Goal: Information Seeking & Learning: Compare options

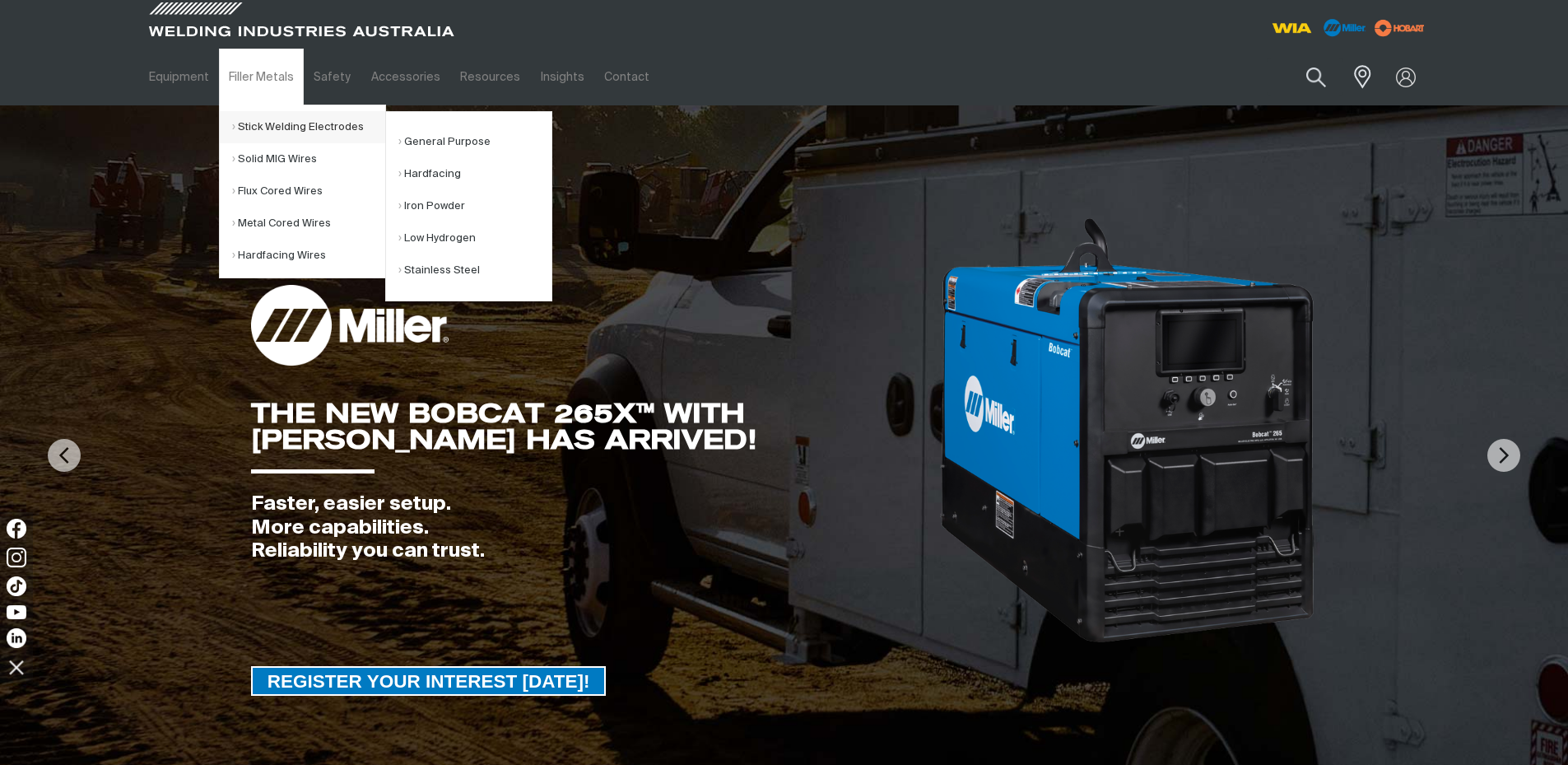
click at [261, 120] on link "Stick Welding Electrodes" at bounding box center [309, 126] width 153 height 32
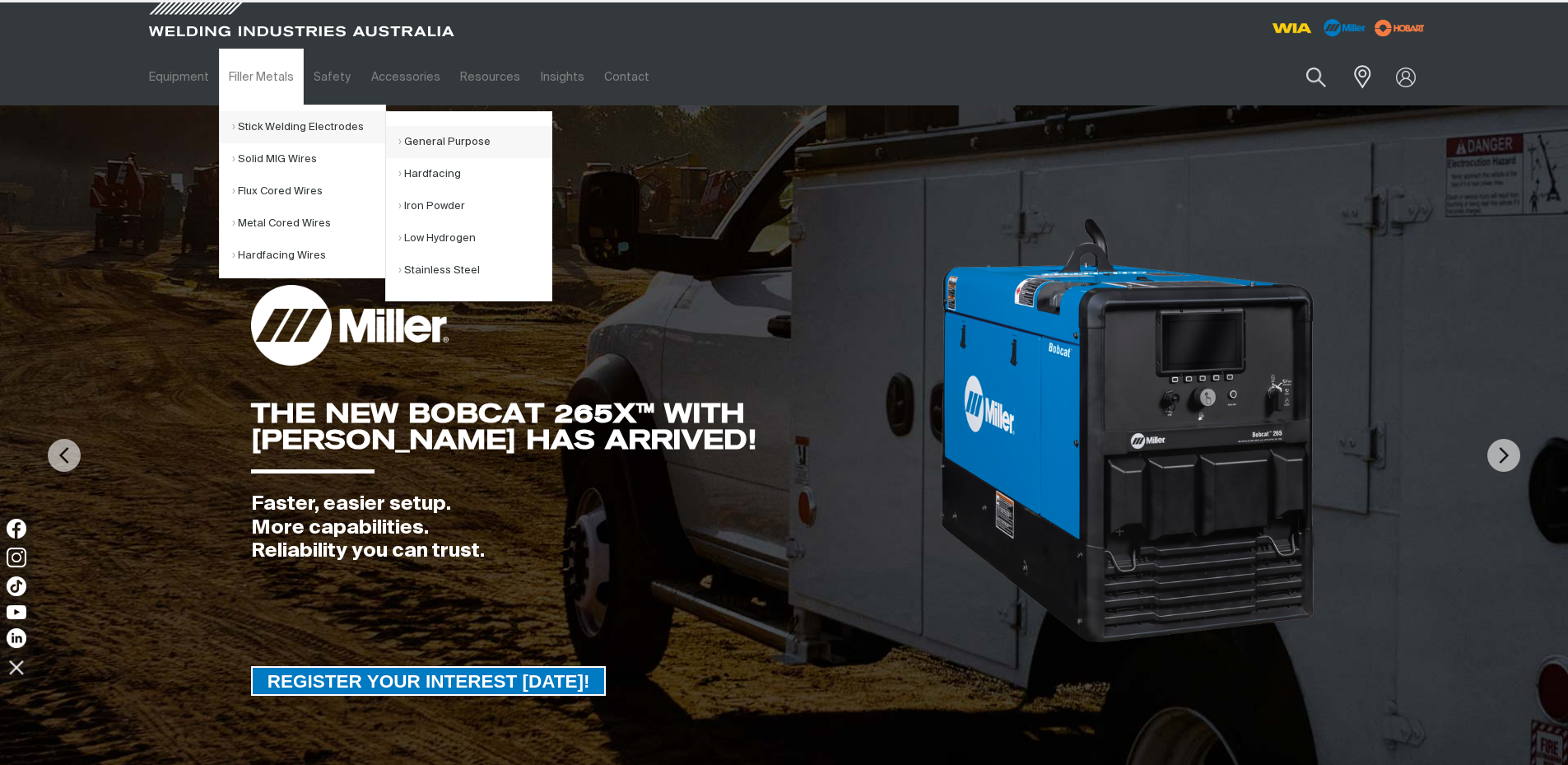
click at [409, 131] on link "General Purpose" at bounding box center [475, 142] width 153 height 32
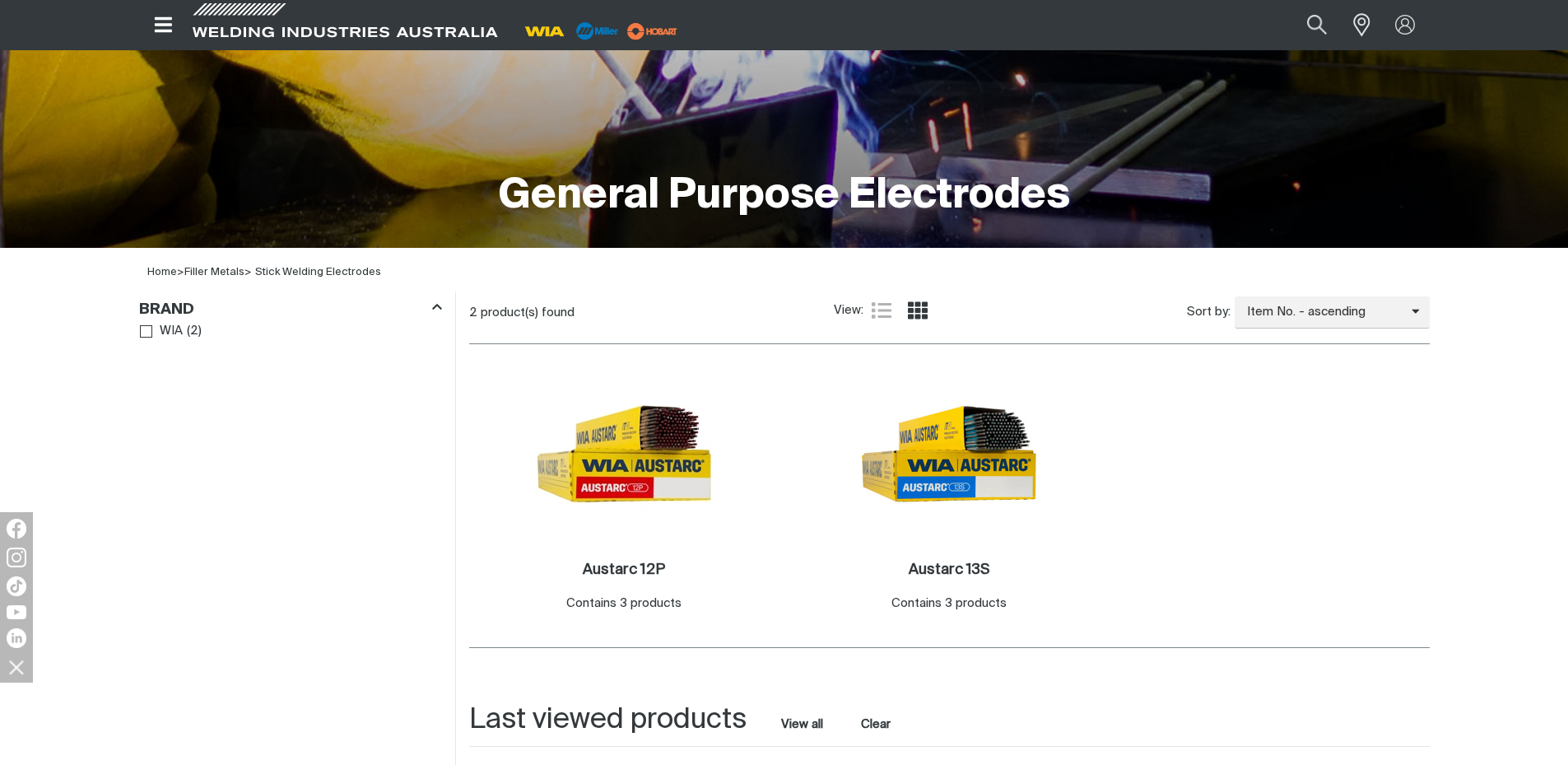
scroll to position [288, 0]
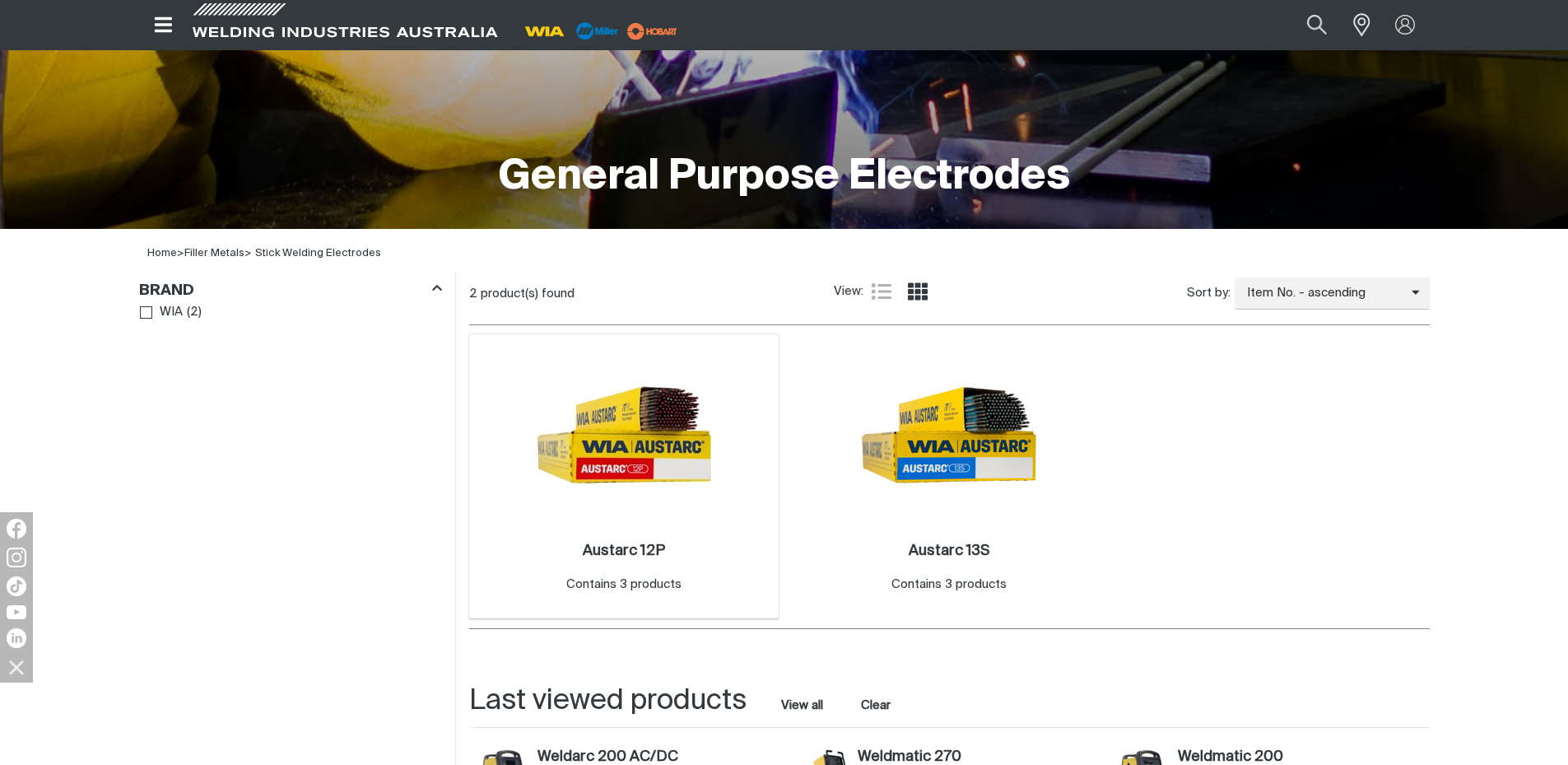
click at [643, 452] on img at bounding box center [624, 435] width 176 height 176
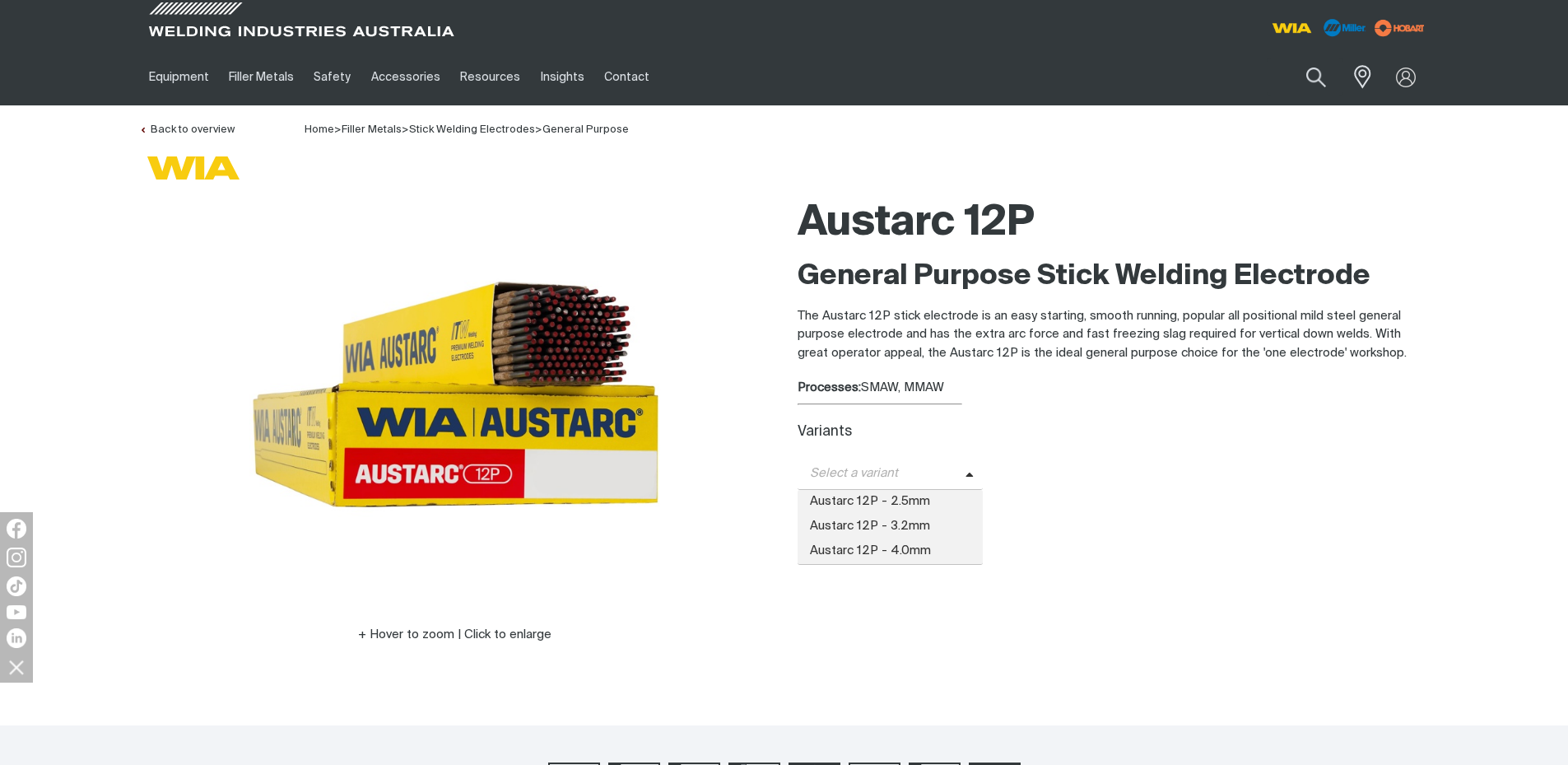
click at [971, 472] on span at bounding box center [974, 473] width 18 height 19
click at [922, 495] on span "Austarc 12P - 2.5mm" at bounding box center [890, 502] width 186 height 24
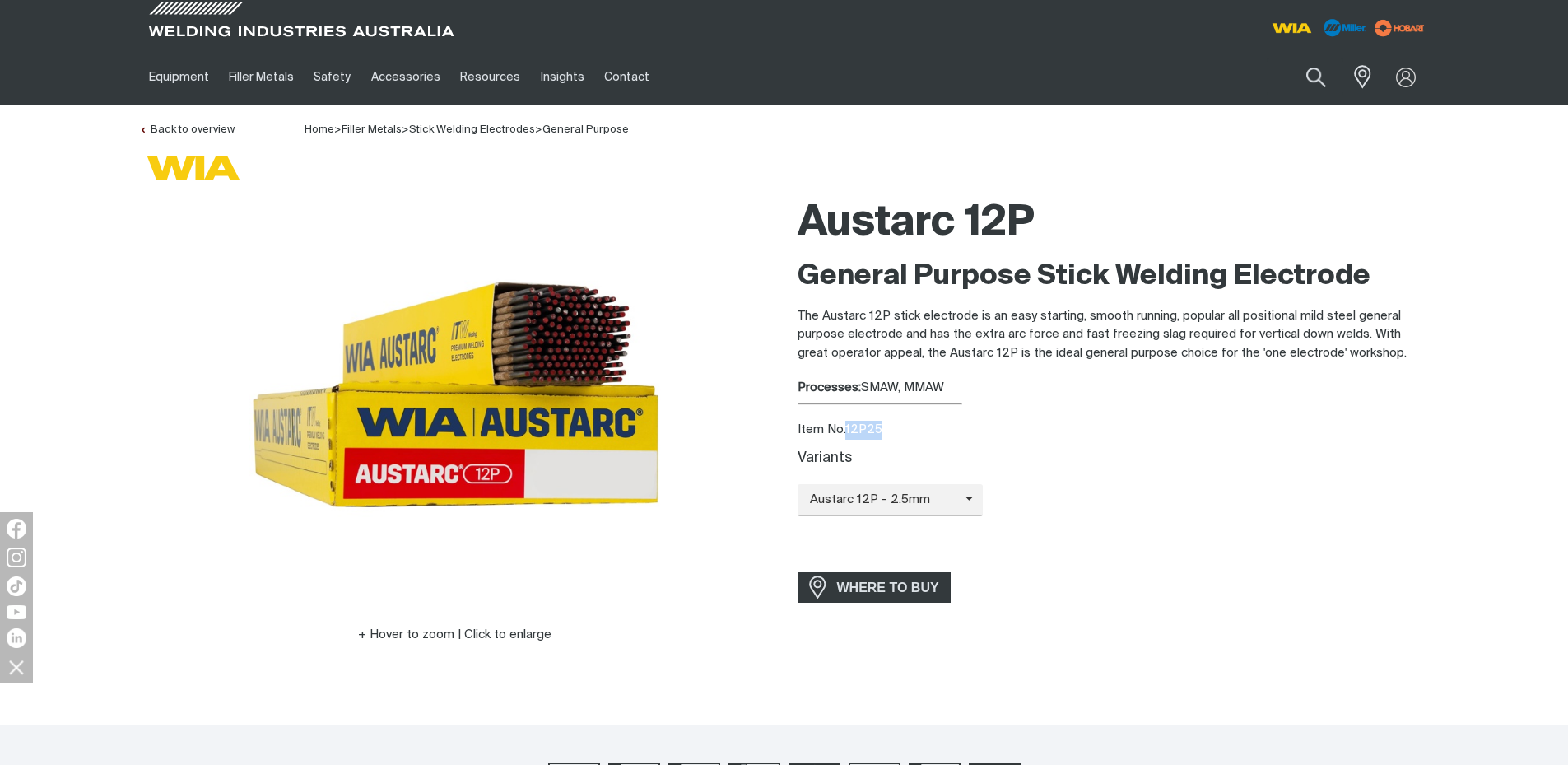
drag, startPoint x: 885, startPoint y: 423, endPoint x: 846, endPoint y: 423, distance: 39.0
click at [846, 423] on div "Item No. 12P25" at bounding box center [1113, 429] width 632 height 19
copy div "12P25"
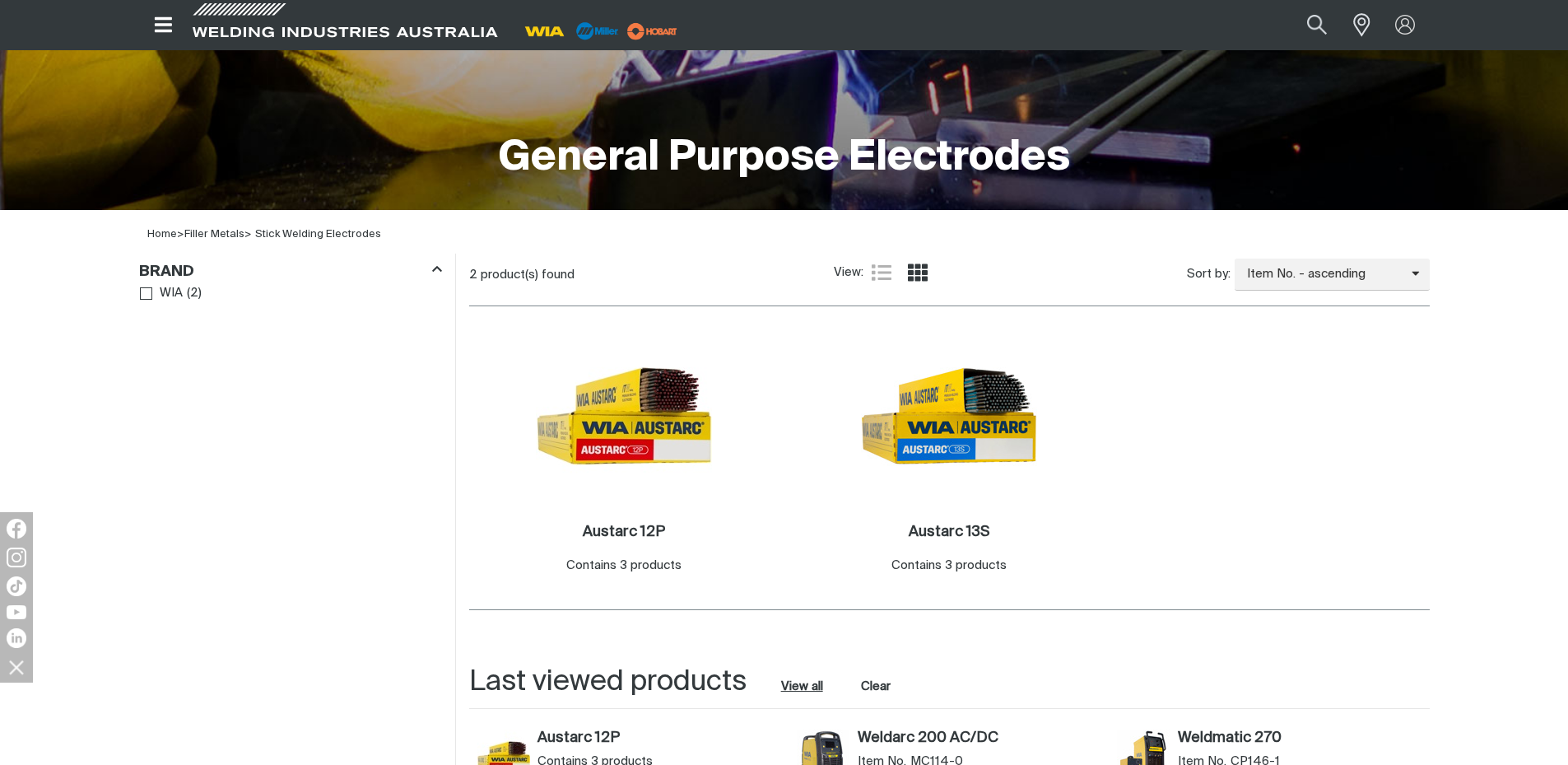
scroll to position [461, 0]
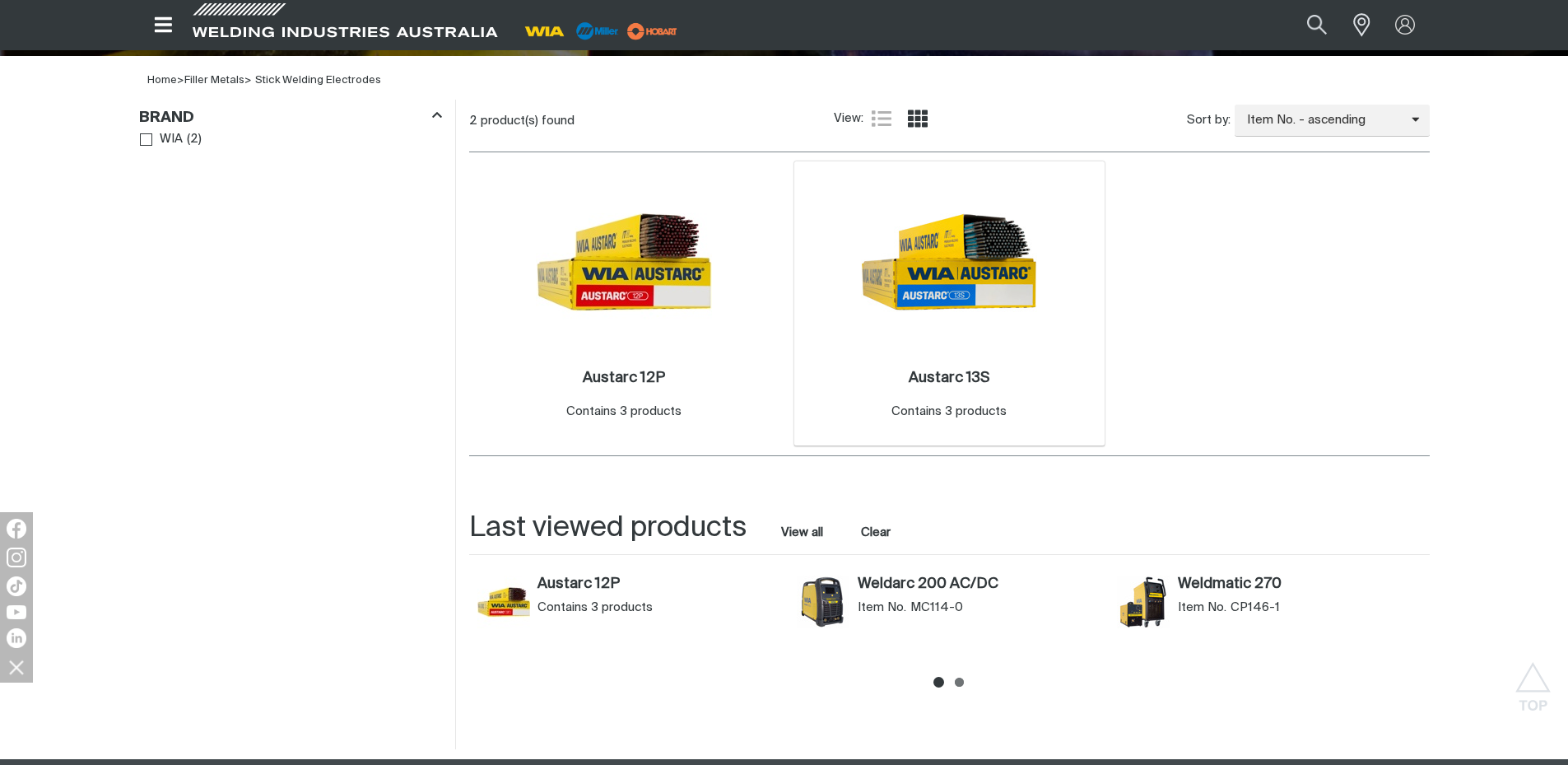
click at [972, 268] on img at bounding box center [949, 262] width 176 height 176
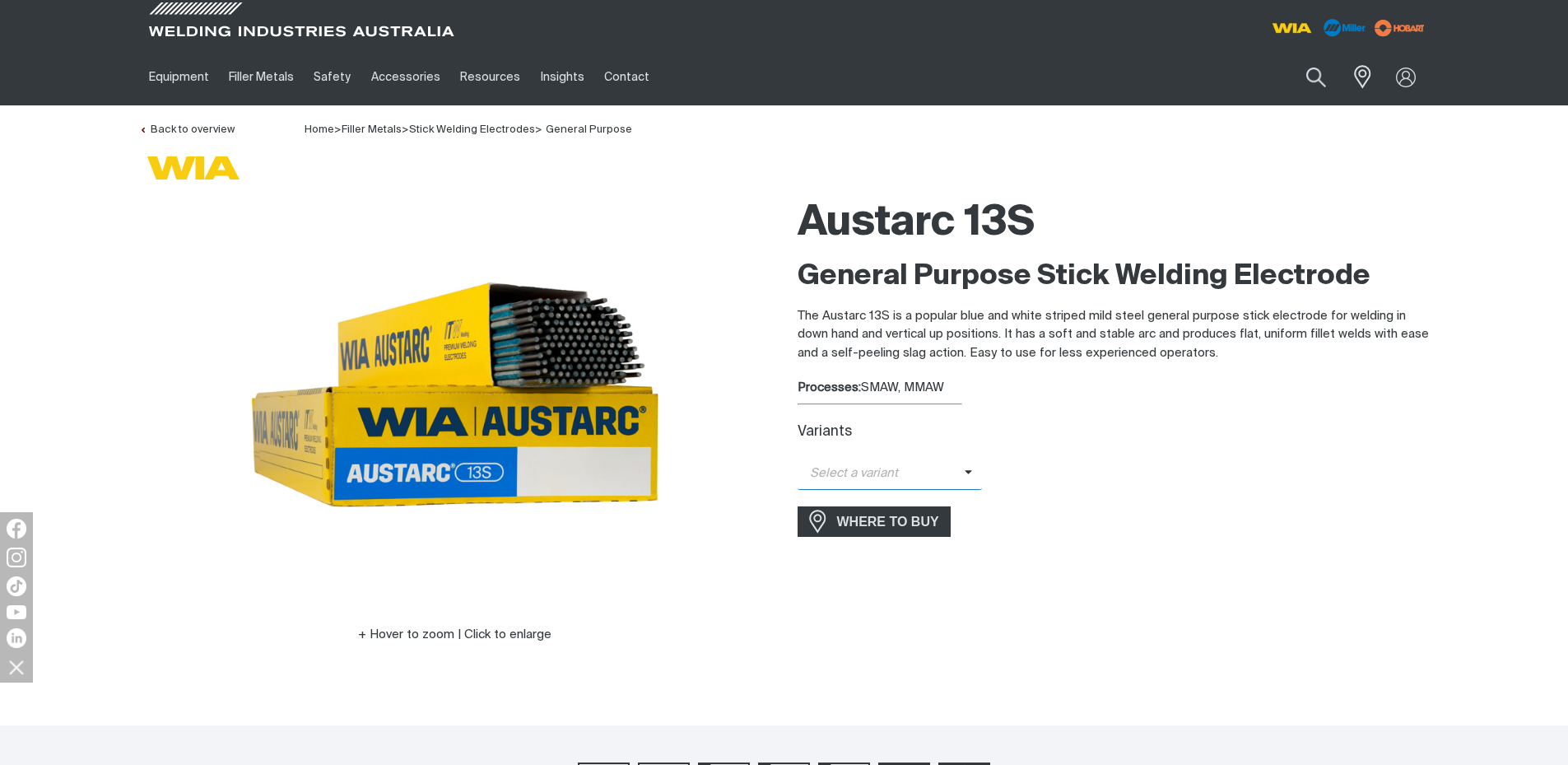
click at [972, 475] on span "Select a variant" at bounding box center [889, 473] width 185 height 32
click at [927, 506] on span "Austarc 13S - 2.5mm" at bounding box center [889, 502] width 185 height 24
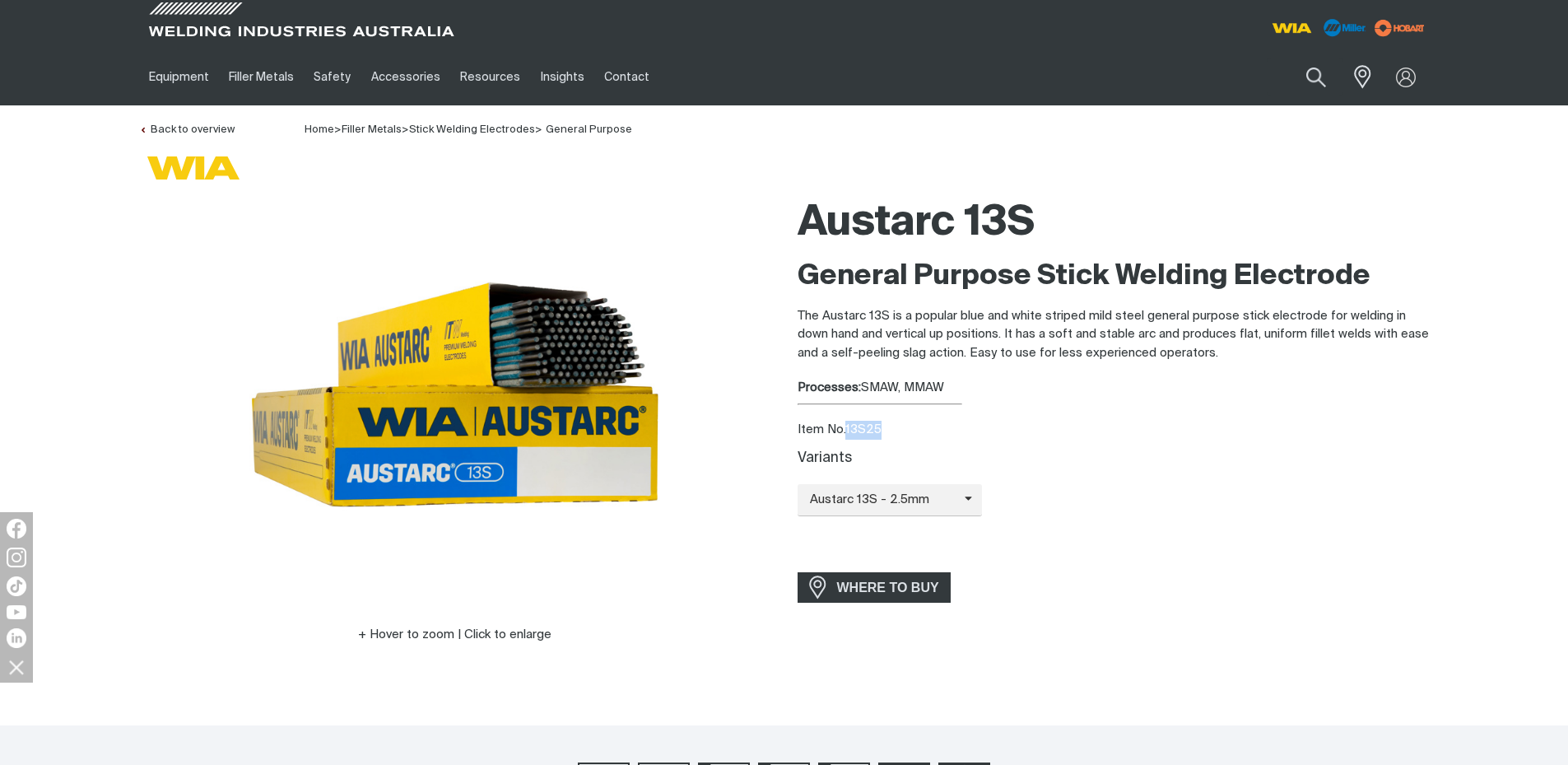
drag, startPoint x: 894, startPoint y: 420, endPoint x: 848, endPoint y: 423, distance: 46.1
click at [848, 423] on div "Item No. 13S25" at bounding box center [1113, 429] width 632 height 19
copy div "13S25"
click at [971, 500] on span at bounding box center [974, 500] width 18 height 19
click at [910, 554] on span "Austarc 13S - 3.2mm" at bounding box center [889, 552] width 185 height 24
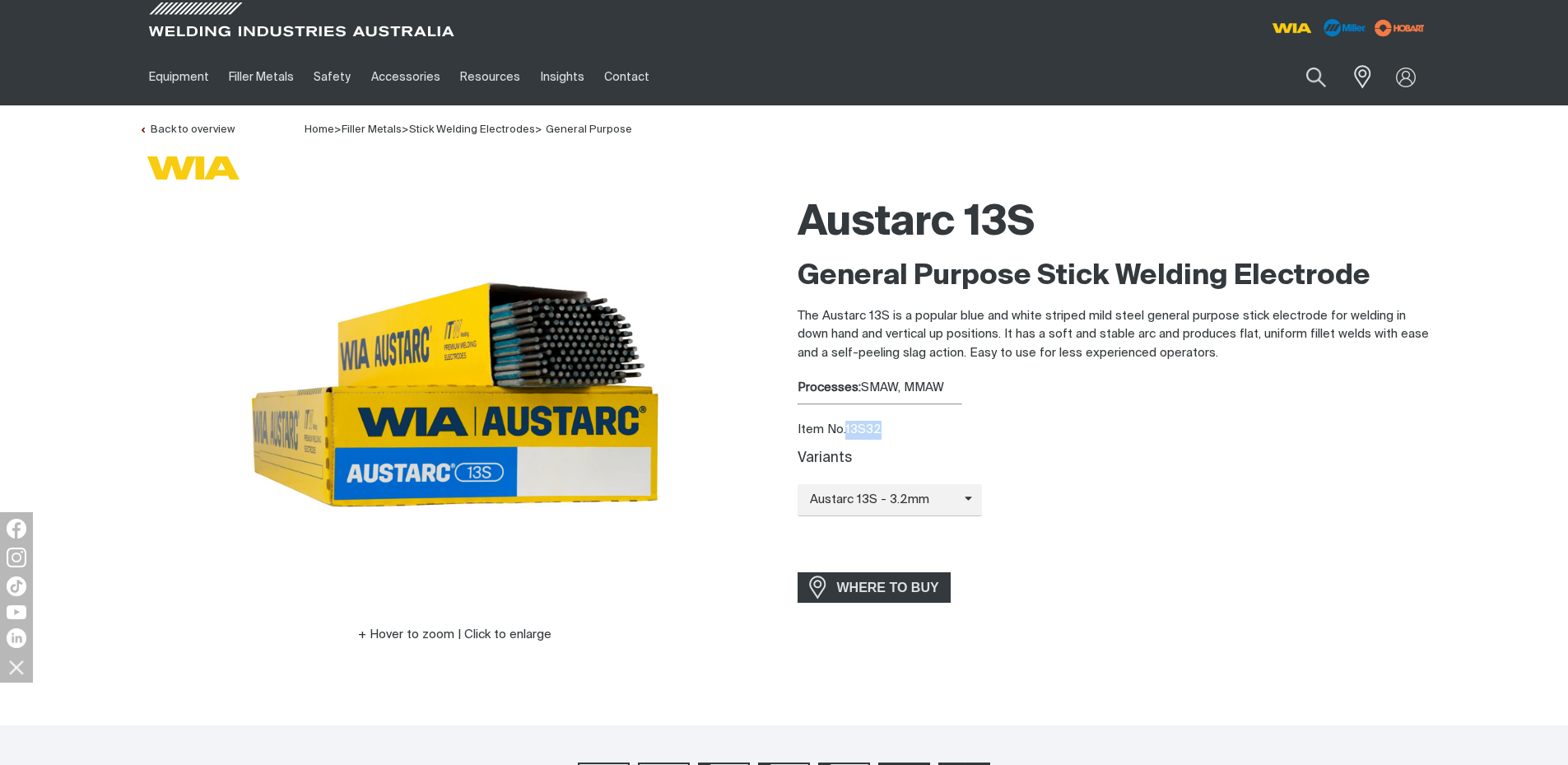
drag, startPoint x: 869, startPoint y: 425, endPoint x: 848, endPoint y: 425, distance: 21.0
click at [848, 425] on div "Item No. 13S32" at bounding box center [1113, 429] width 632 height 19
copy div "13S32"
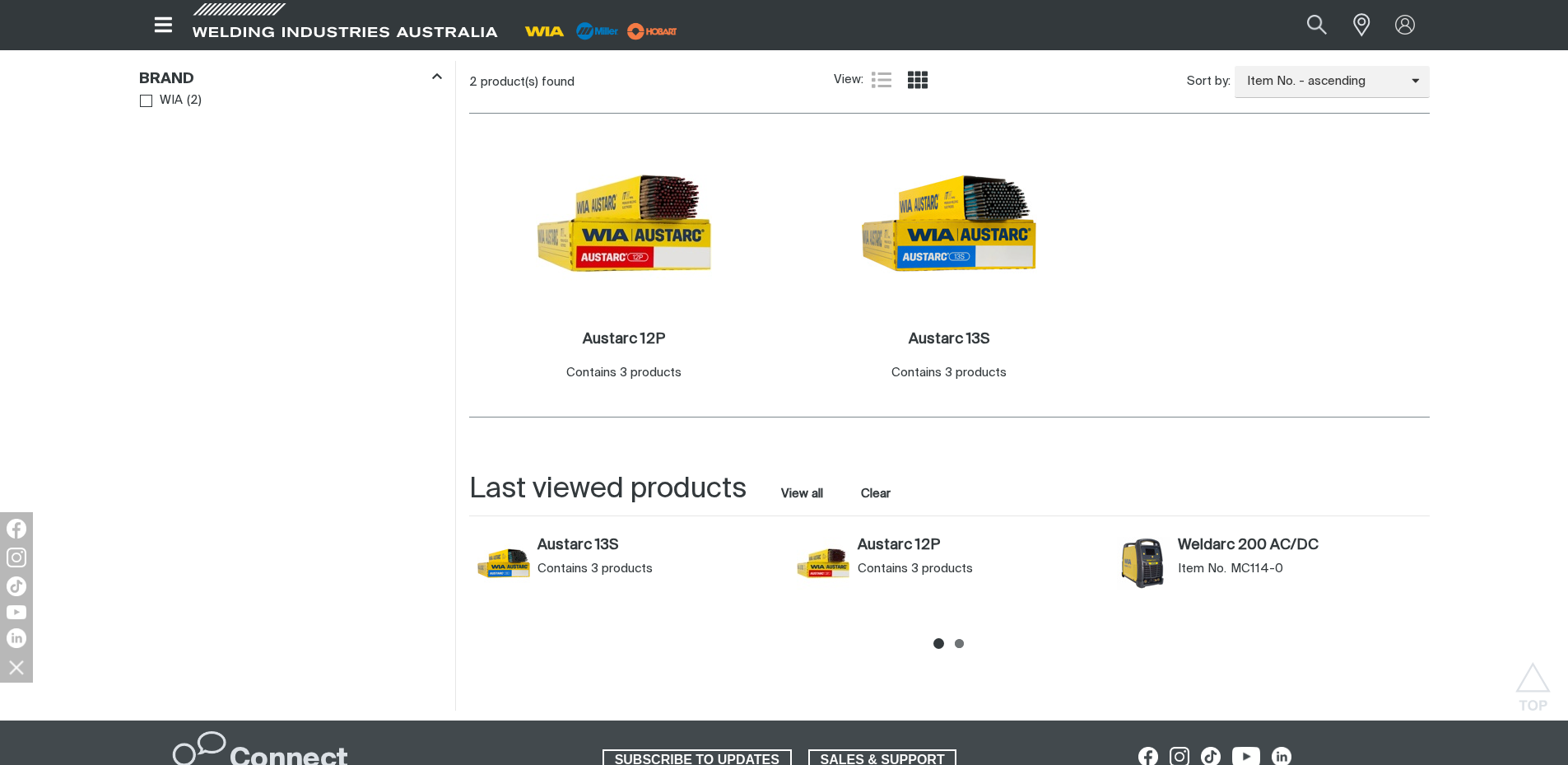
scroll to position [576, 0]
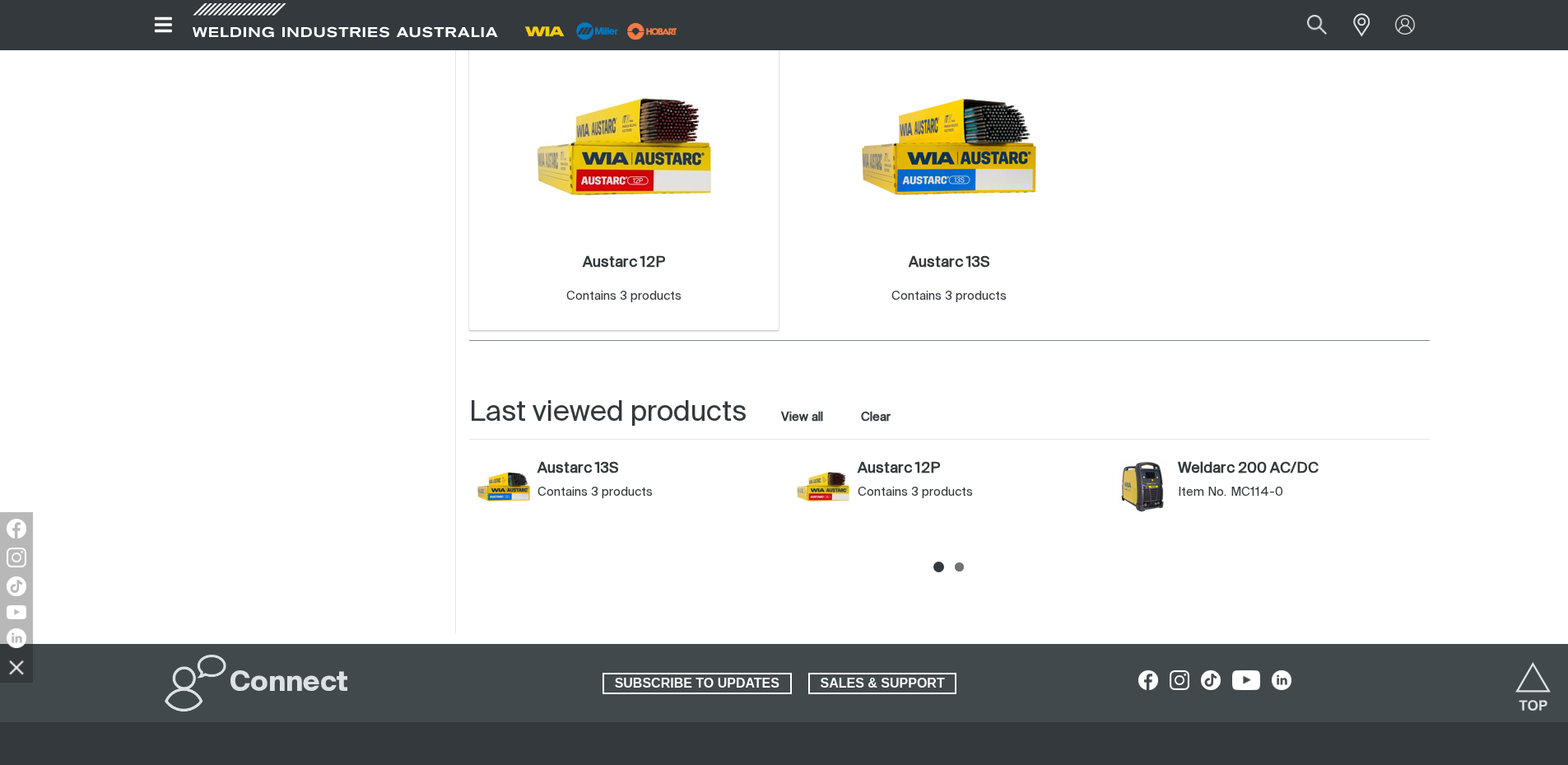
click at [645, 117] on img at bounding box center [624, 147] width 176 height 176
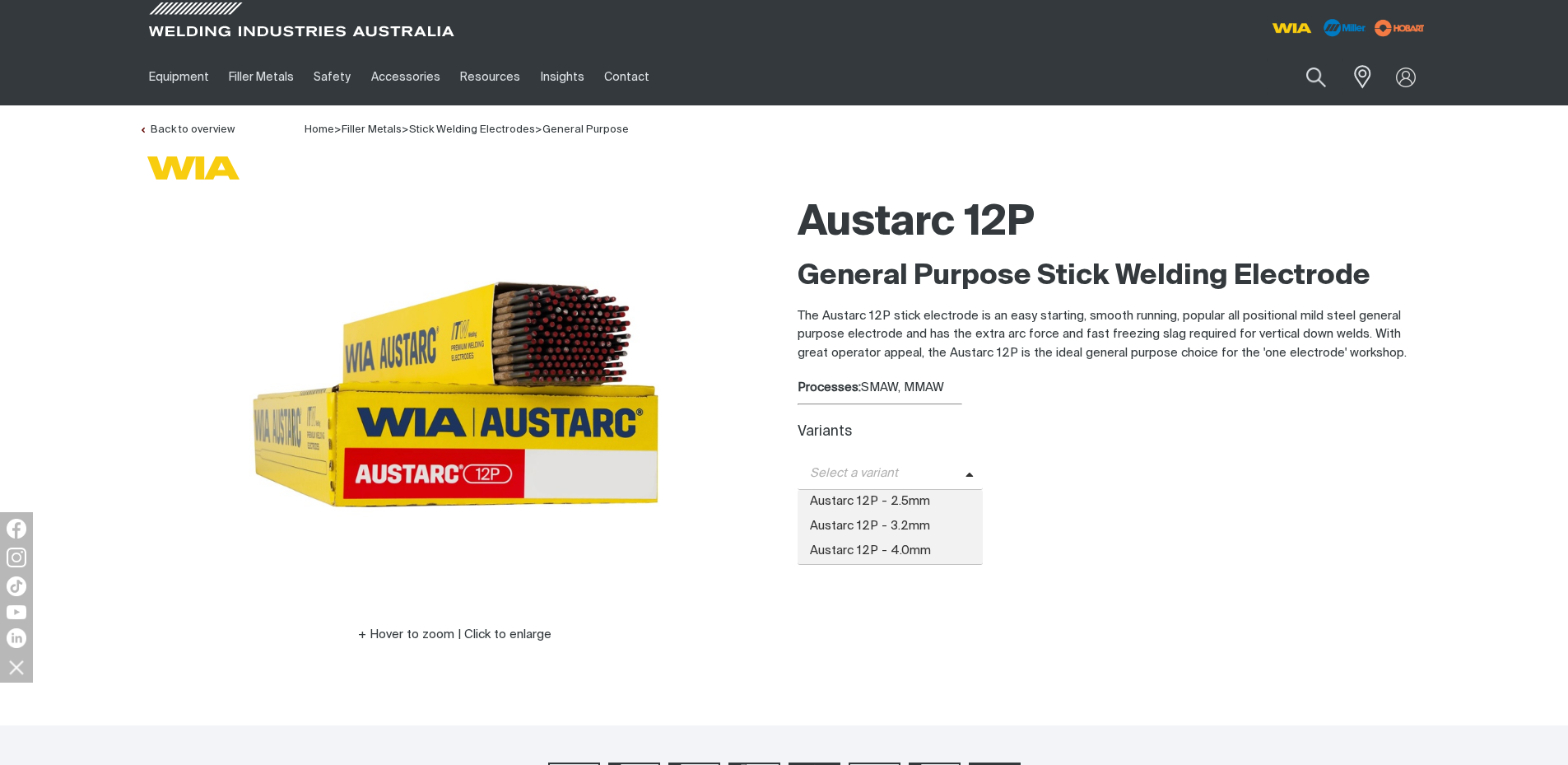
click at [966, 476] on icon at bounding box center [970, 475] width 8 height 13
click at [928, 518] on span "Austarc 12P - 3.2mm" at bounding box center [890, 526] width 186 height 24
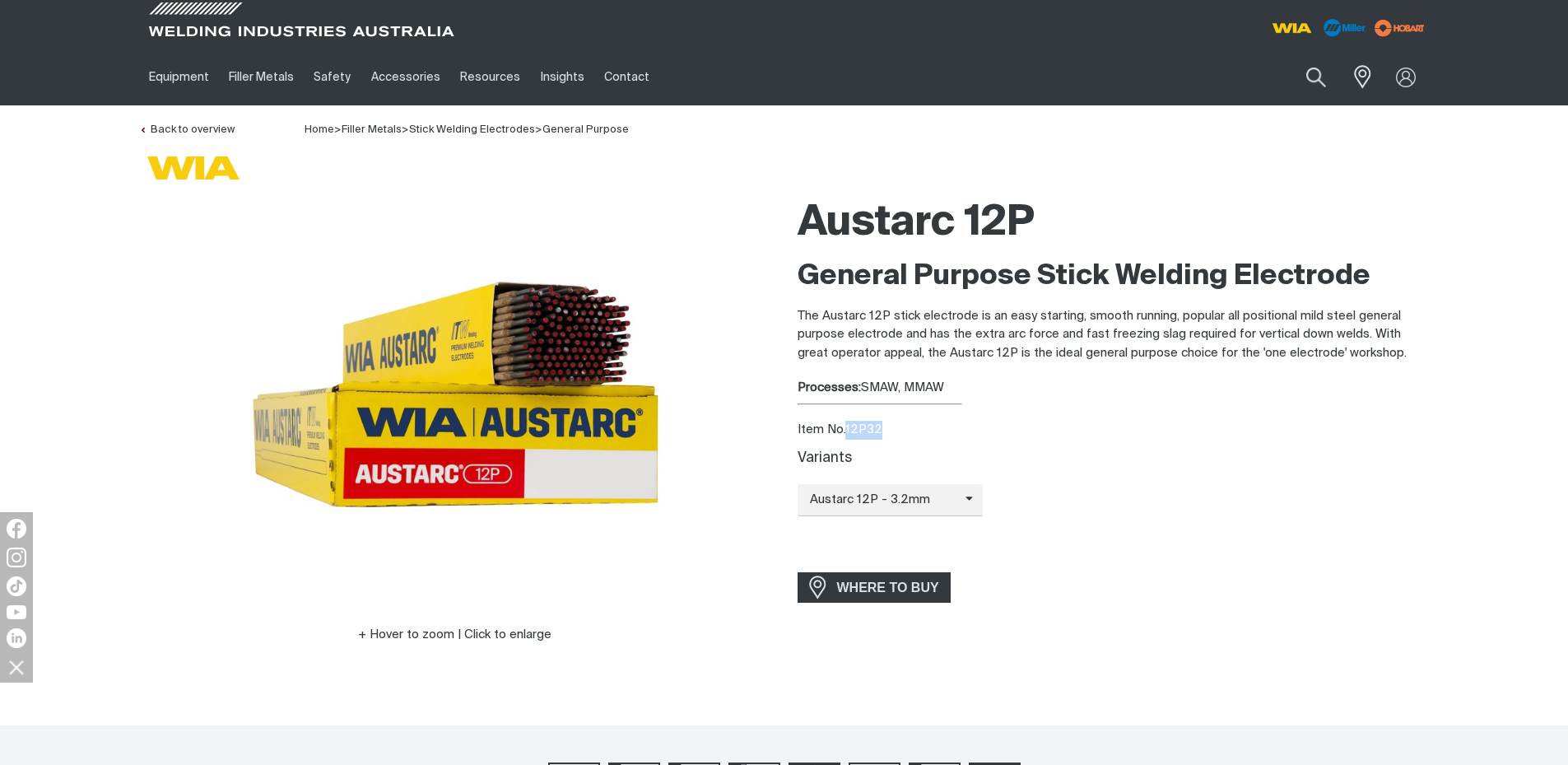
drag, startPoint x: 848, startPoint y: 427, endPoint x: 880, endPoint y: 427, distance: 32.0
click at [880, 427] on div "Item No. 12P32" at bounding box center [1113, 429] width 632 height 19
copy div "12P32"
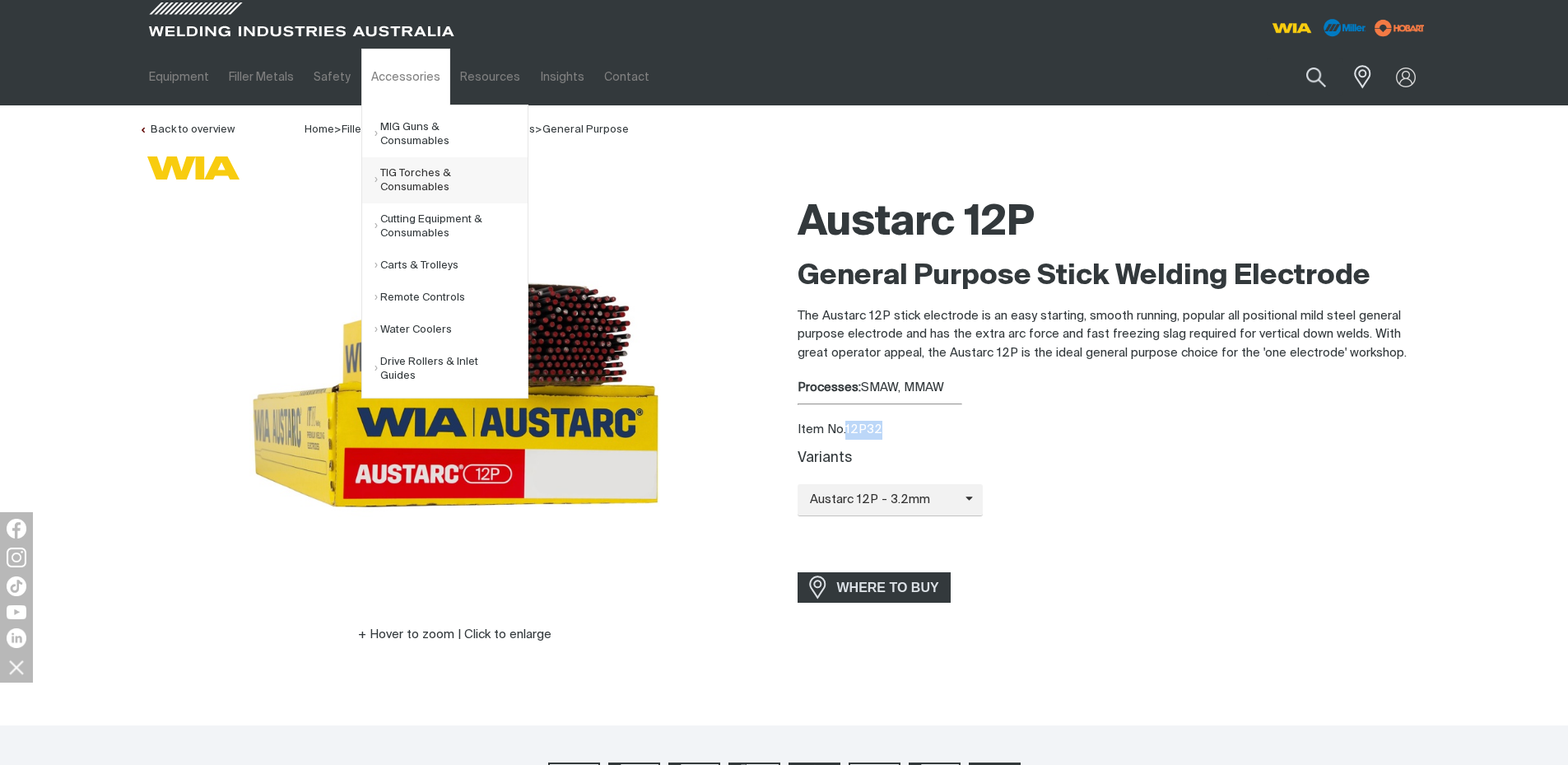
click at [424, 170] on link "TIG Torches & Consumables" at bounding box center [451, 180] width 153 height 46
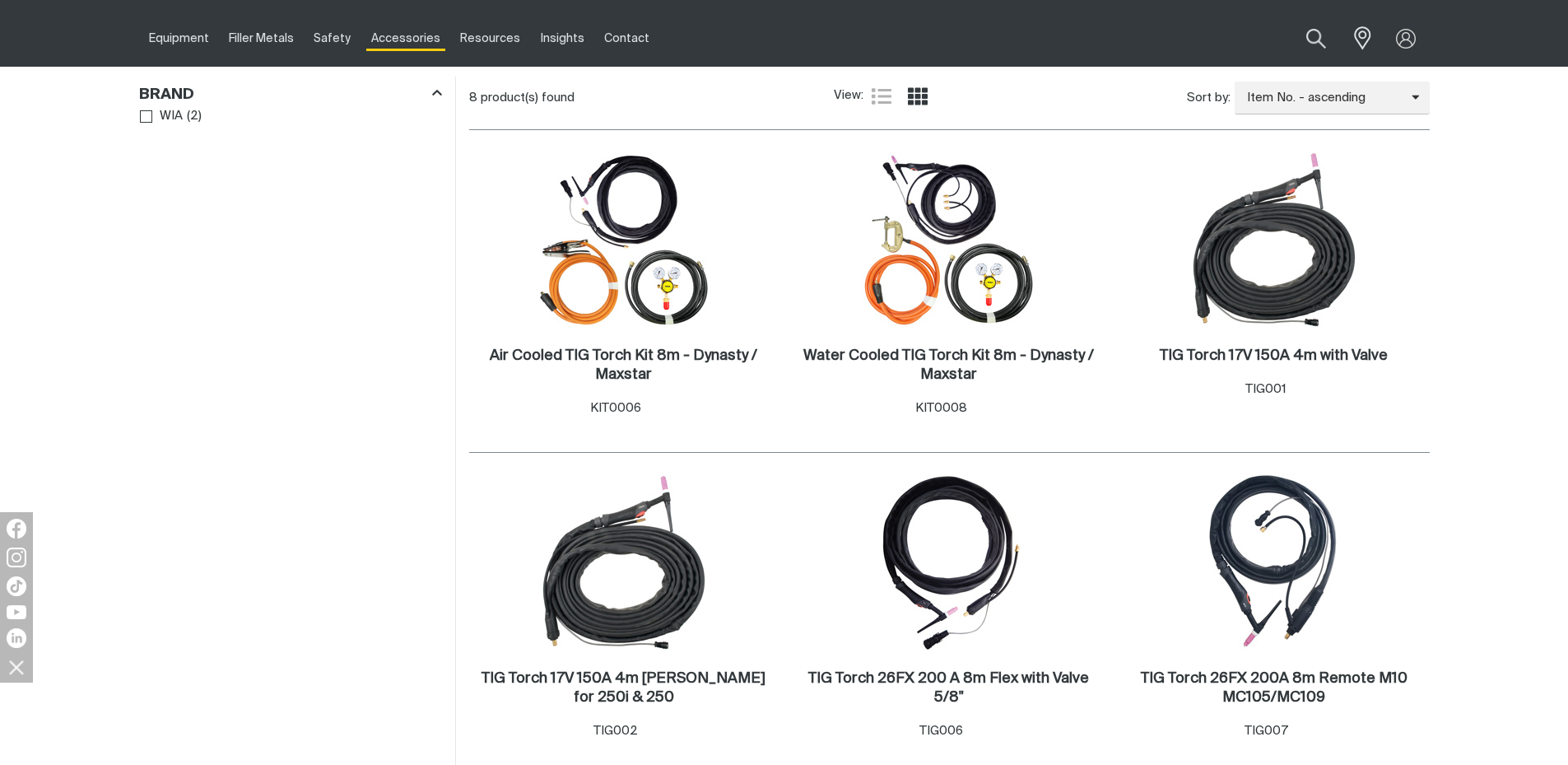
scroll to position [19, 0]
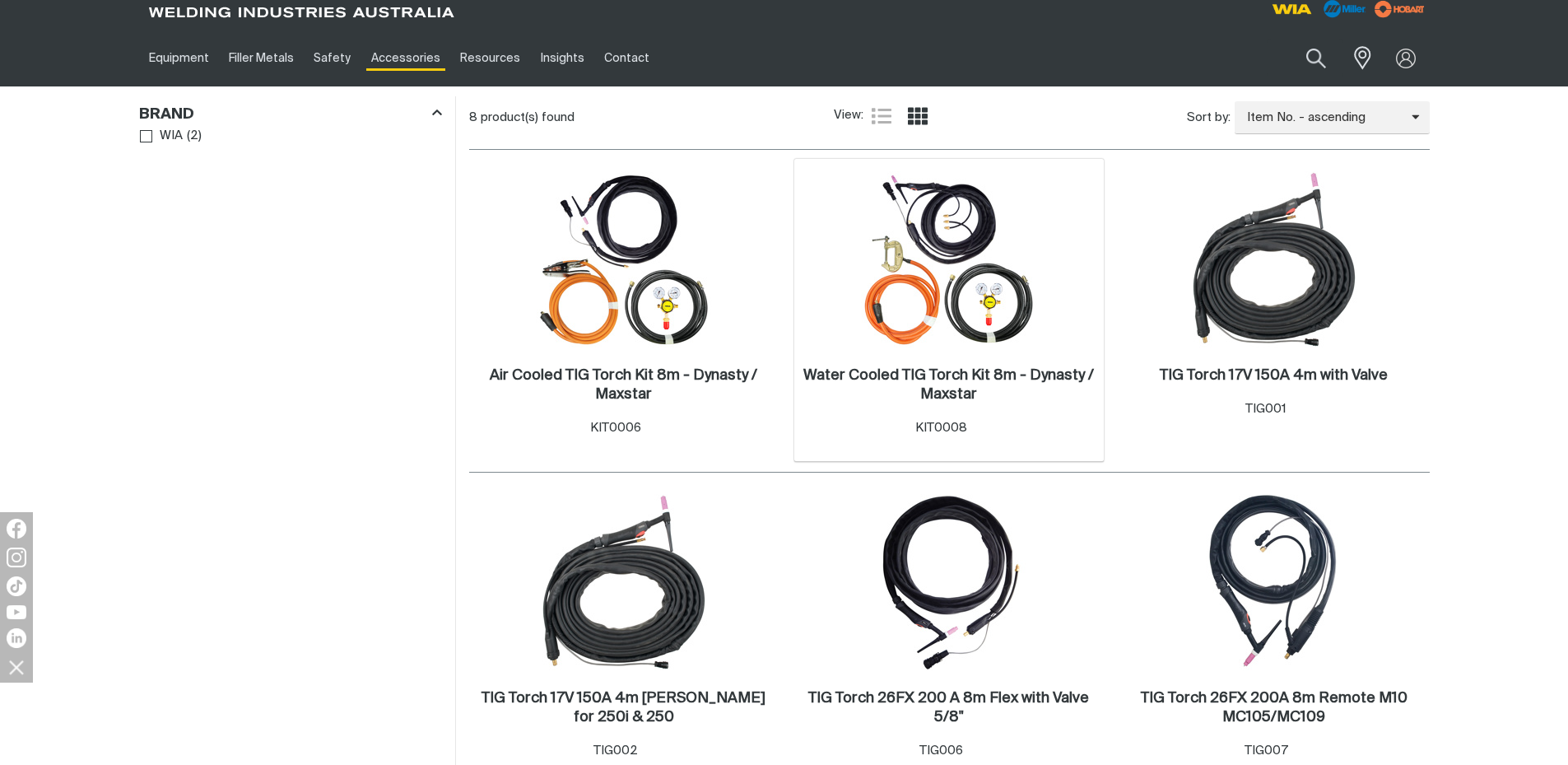
click at [953, 289] on img at bounding box center [949, 260] width 176 height 176
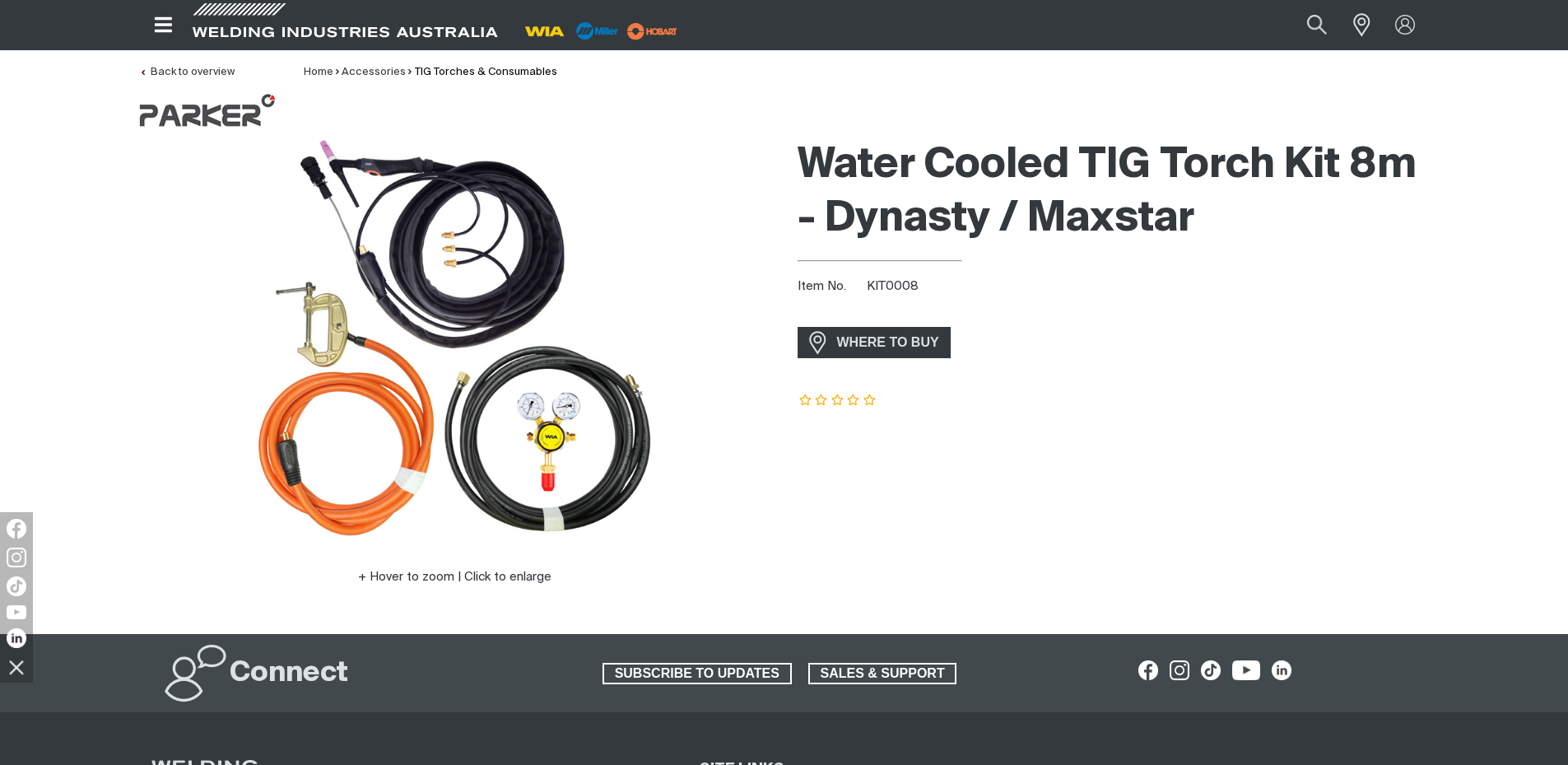
scroll to position [19, 0]
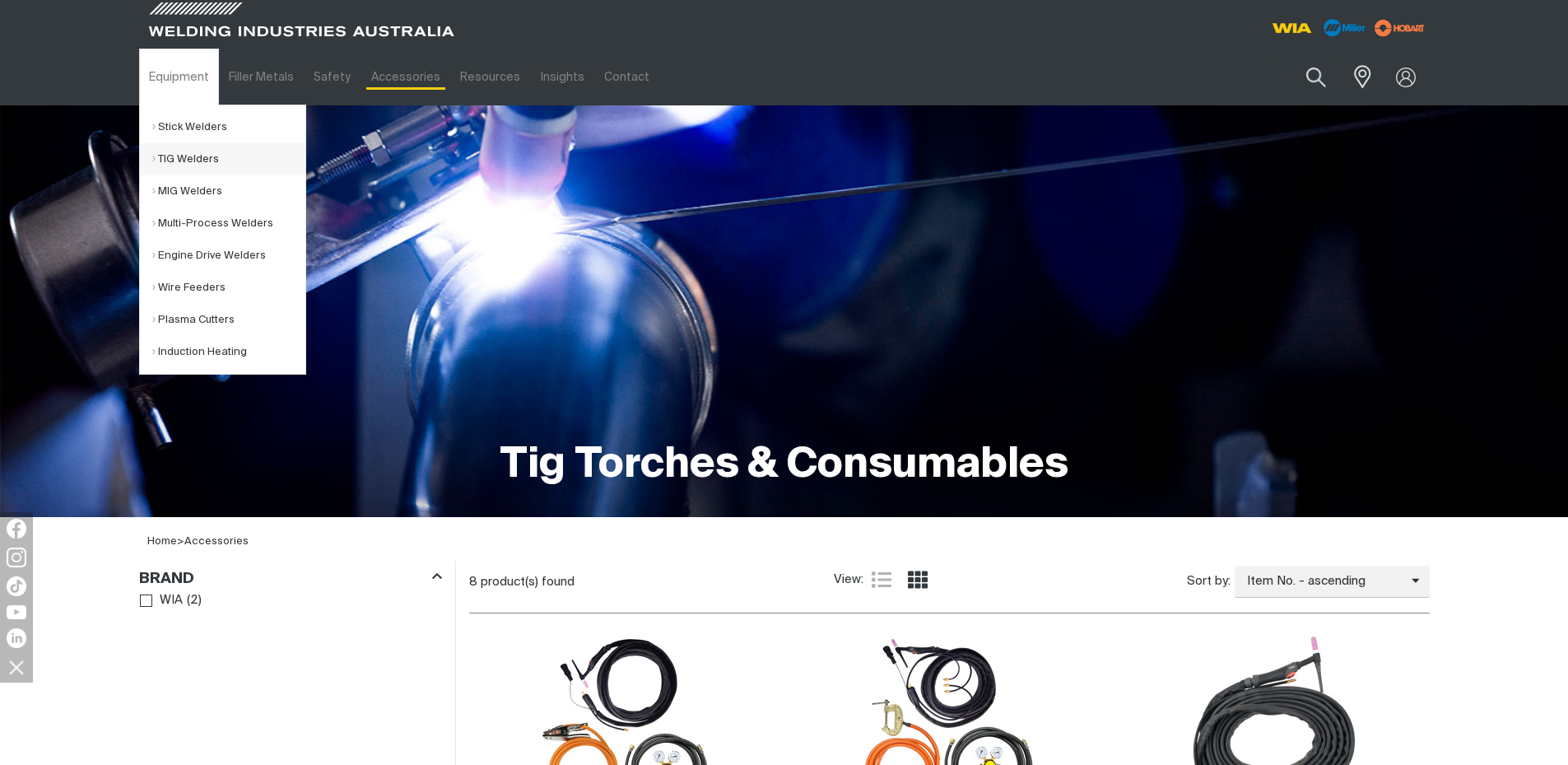
click at [204, 160] on link "TIG Welders" at bounding box center [228, 159] width 153 height 32
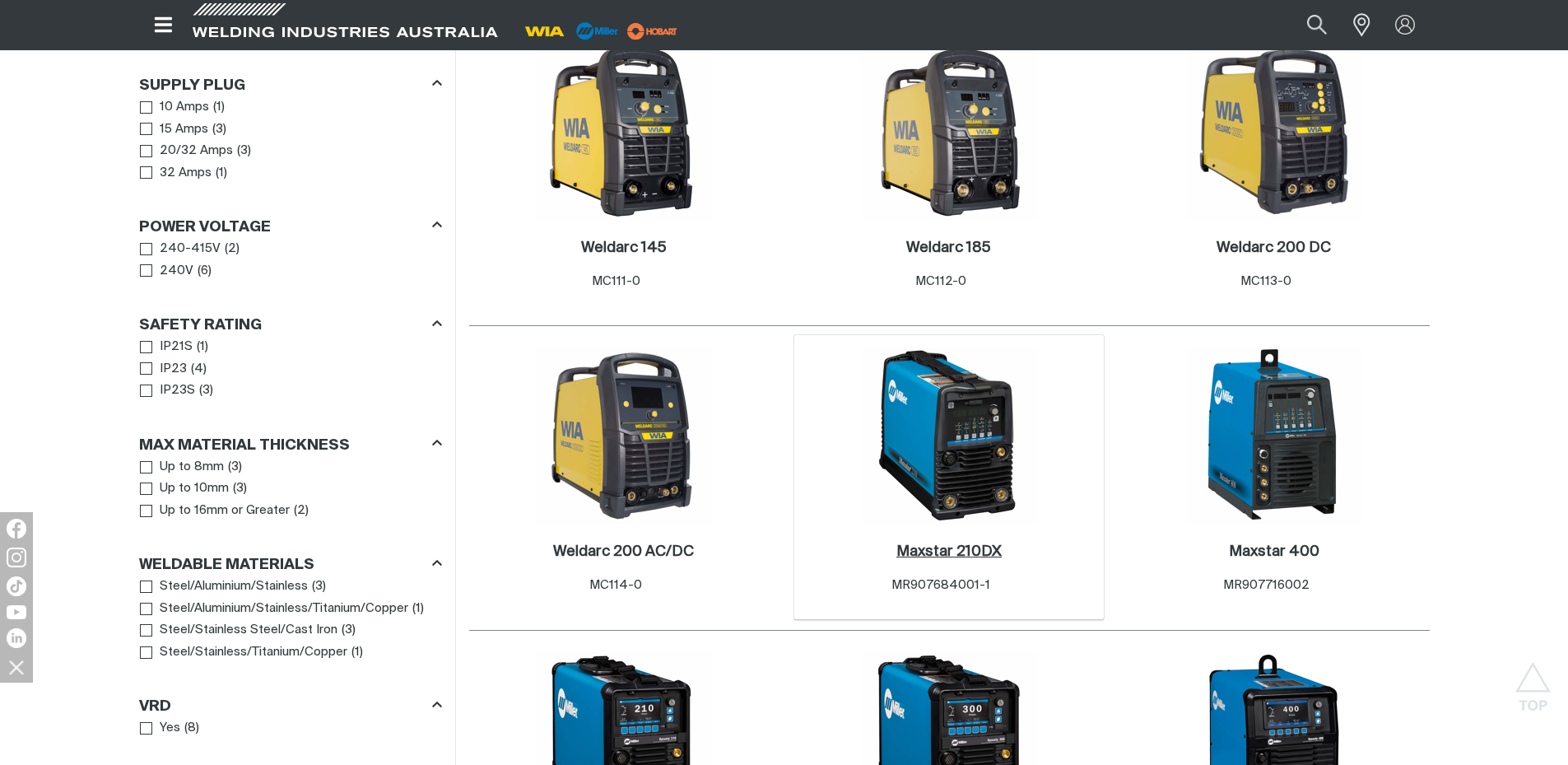
scroll to position [922, 0]
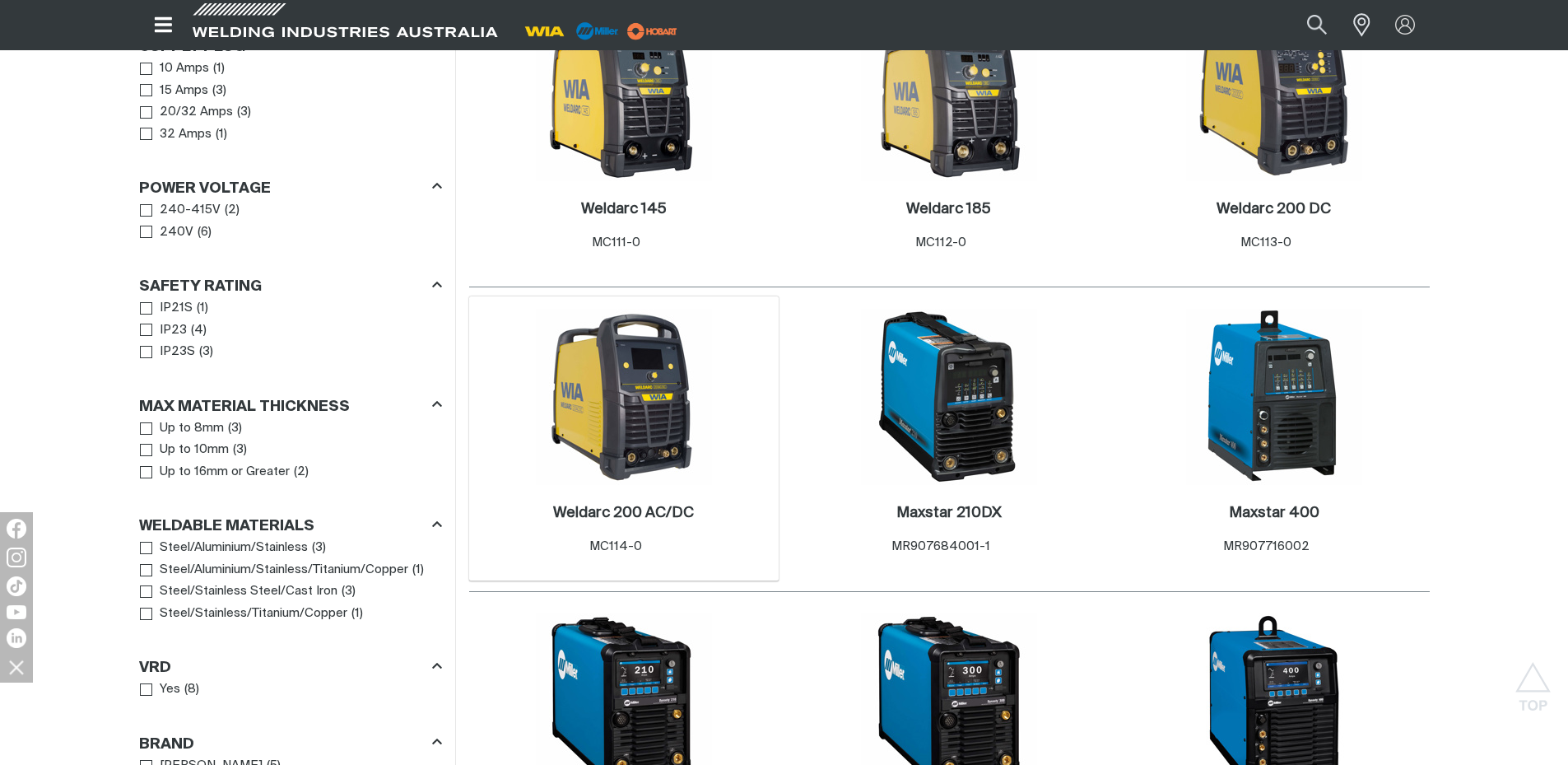
click at [641, 431] on img at bounding box center [624, 397] width 176 height 176
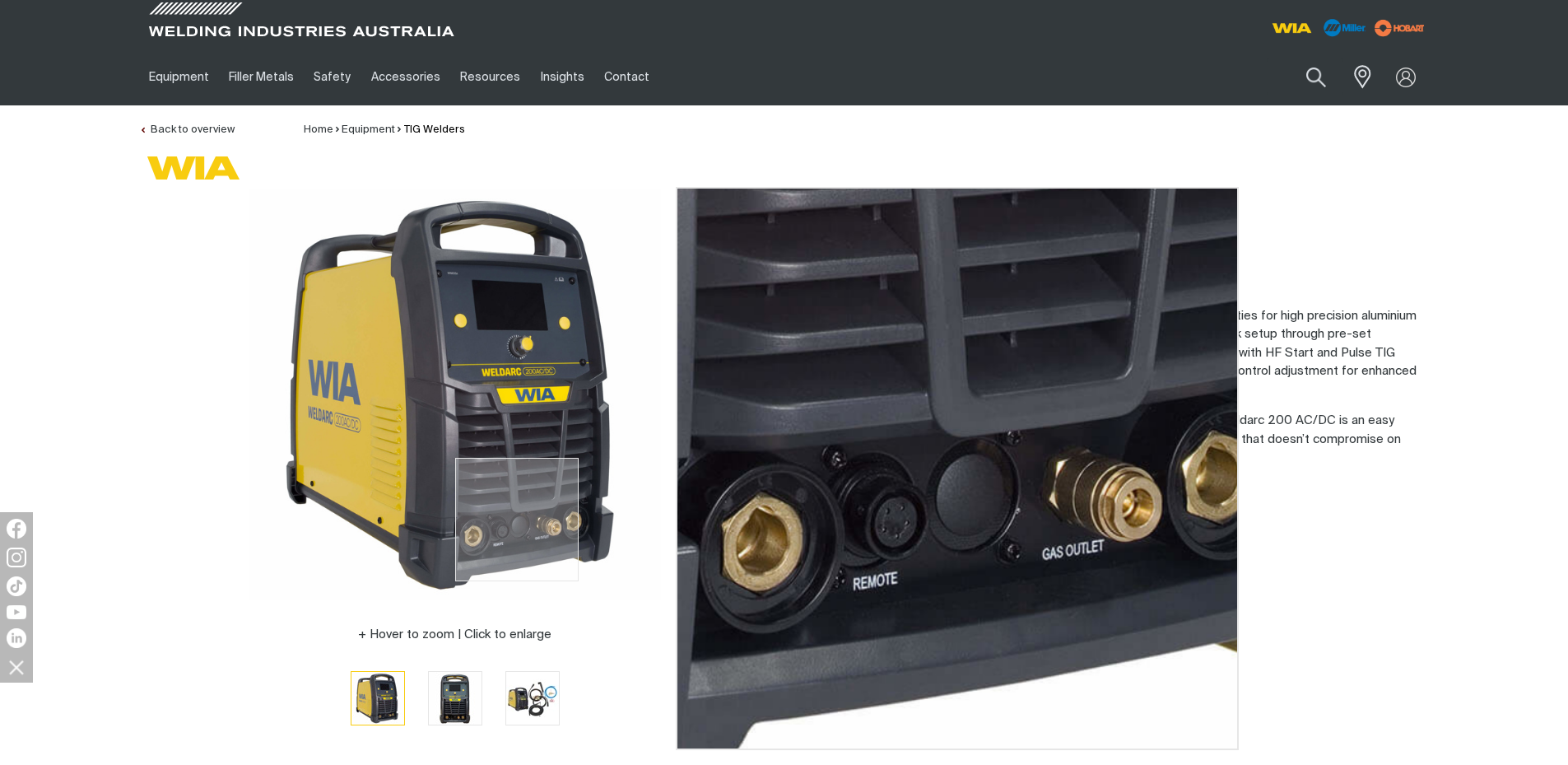
click at [517, 519] on img at bounding box center [455, 394] width 411 height 411
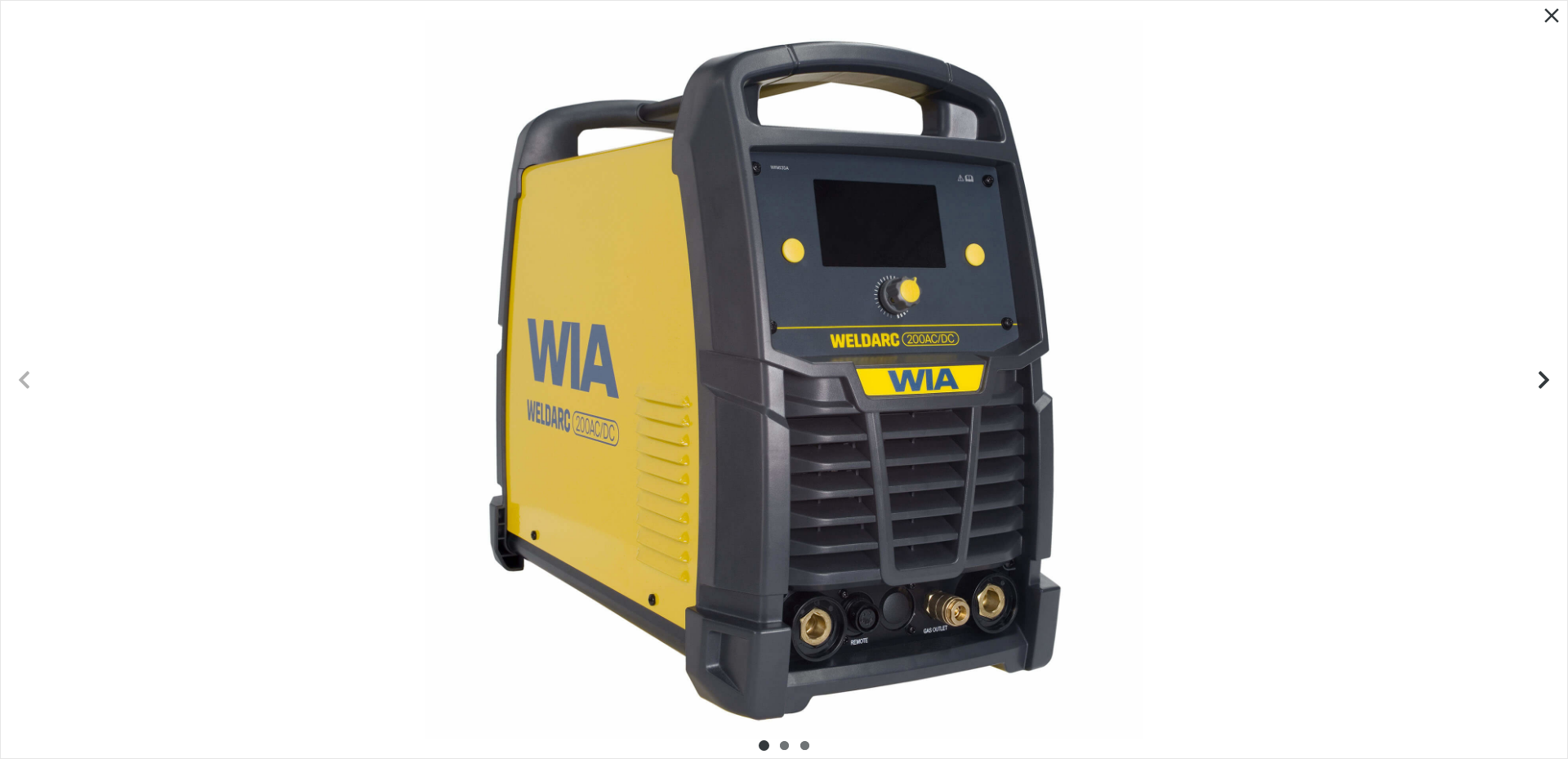
click at [860, 562] on div at bounding box center [784, 379] width 1567 height 757
click at [1540, 375] on icon "Next slide" at bounding box center [1548, 379] width 20 height 20
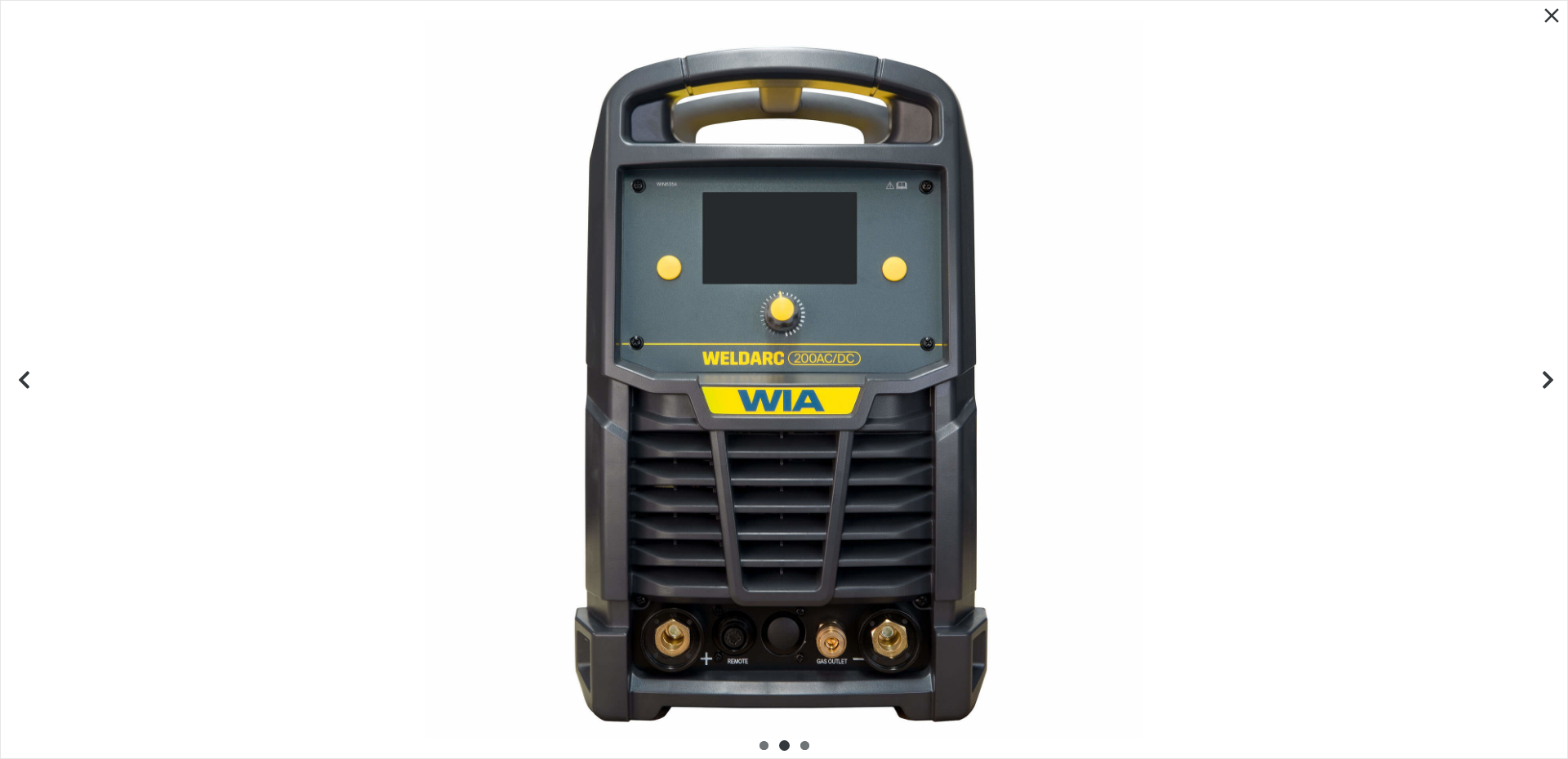
click at [1540, 375] on icon "Next slide" at bounding box center [1548, 379] width 20 height 20
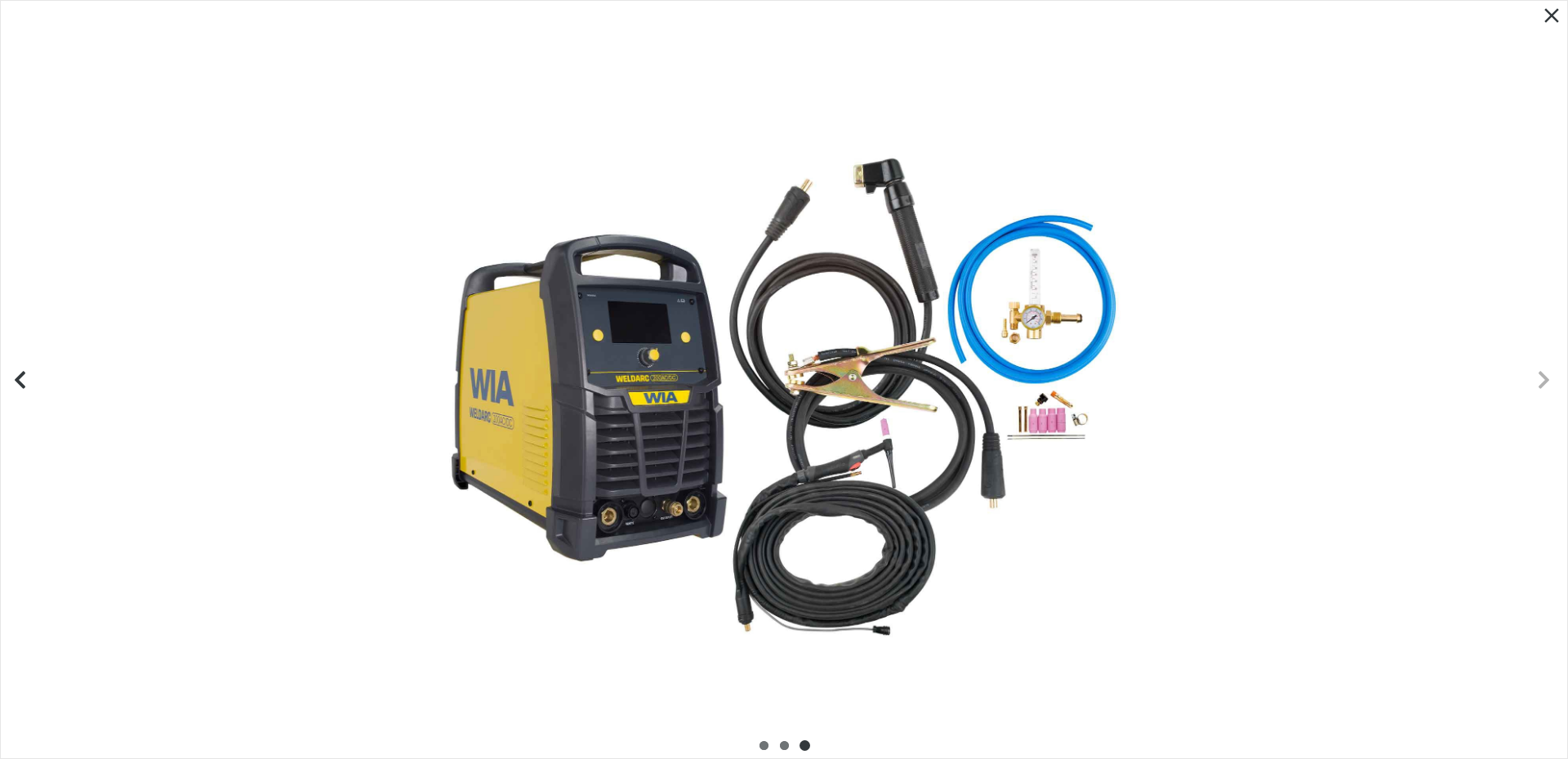
click at [20, 377] on icon "Previous slide" at bounding box center [19, 380] width 11 height 17
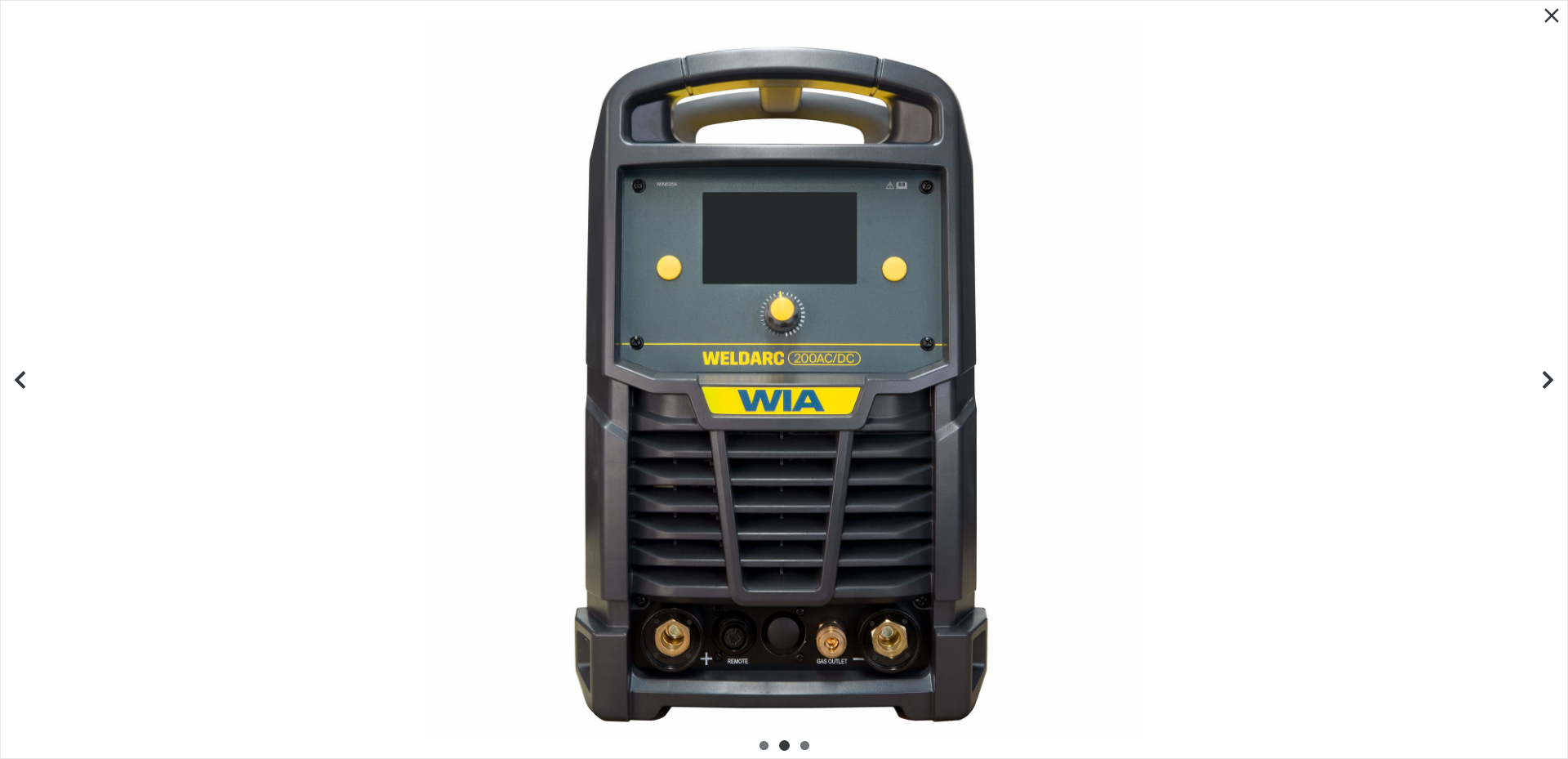
click at [20, 377] on icon "Previous slide" at bounding box center [19, 380] width 11 height 17
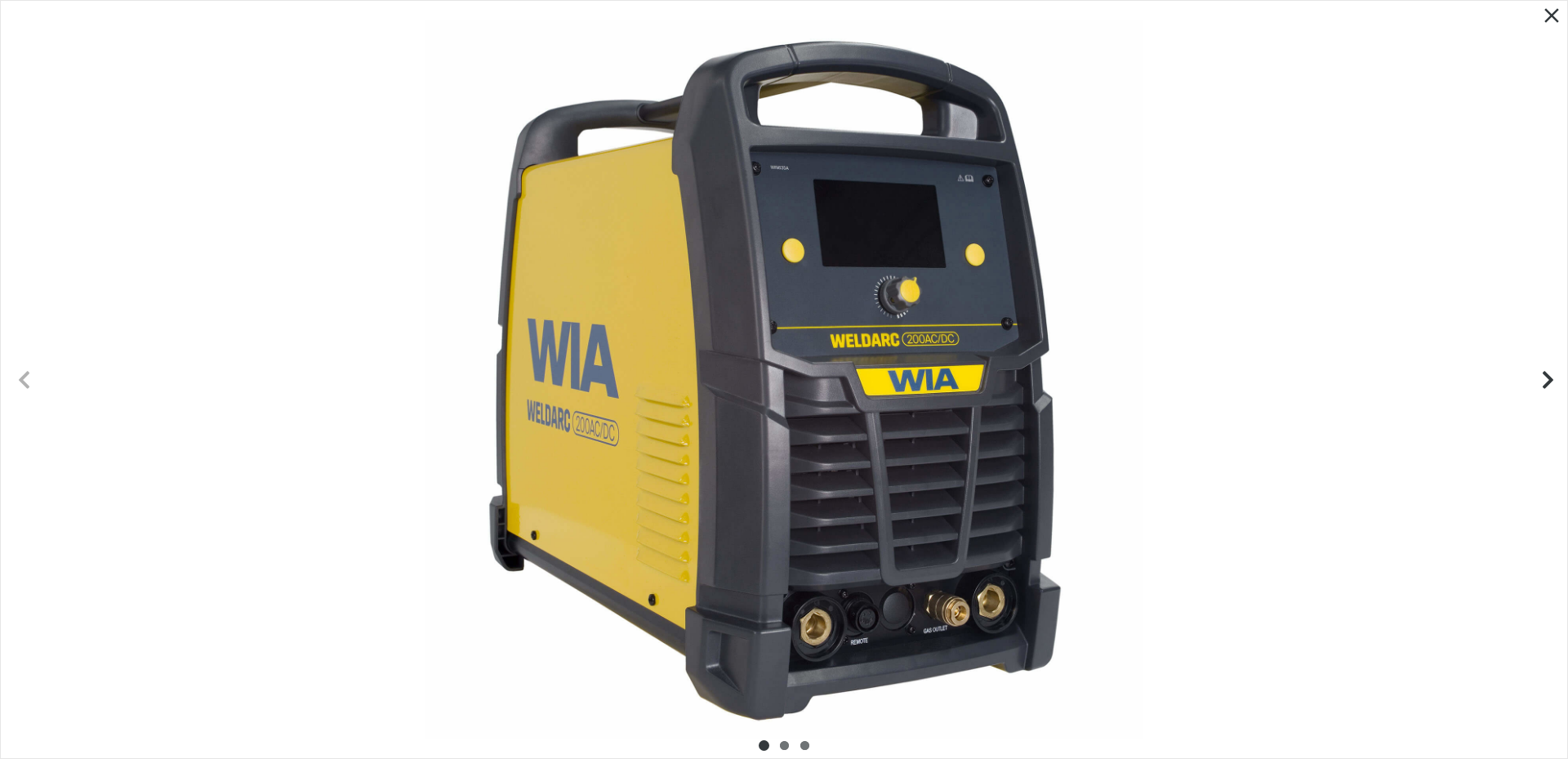
click at [1547, 390] on button "Next slide" at bounding box center [1545, 379] width 47 height 47
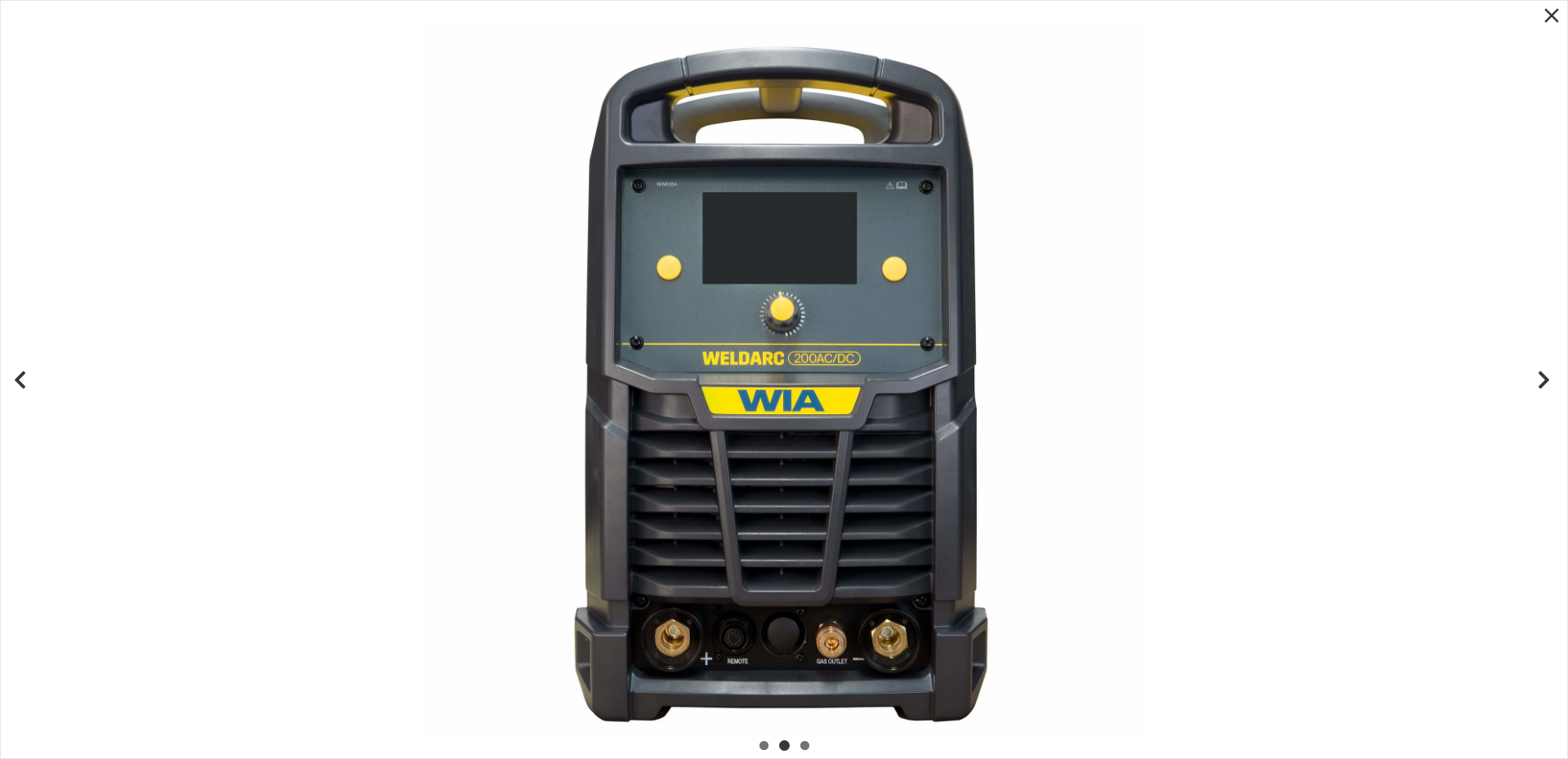
click at [718, 646] on div at bounding box center [784, 379] width 1567 height 757
click at [741, 644] on div at bounding box center [784, 379] width 1567 height 757
click at [20, 372] on icon "Previous slide" at bounding box center [19, 379] width 20 height 20
